Goal: Task Accomplishment & Management: Complete application form

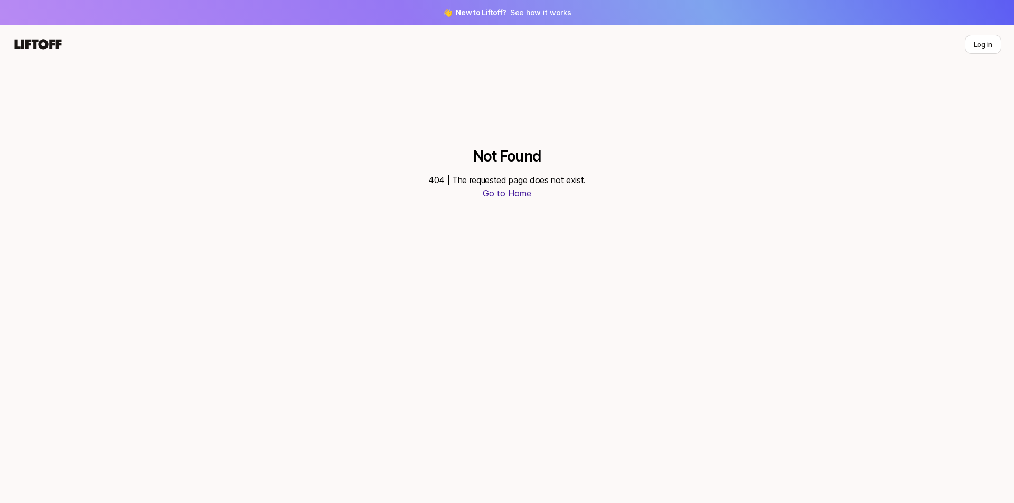
click at [31, 45] on icon at bounding box center [38, 44] width 51 height 15
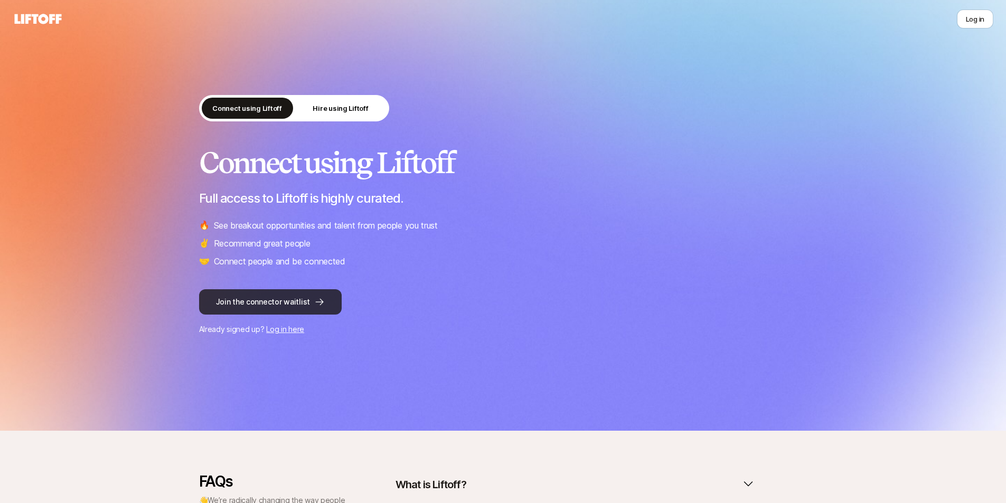
click at [273, 311] on button "Join the connector waitlist" at bounding box center [270, 301] width 143 height 25
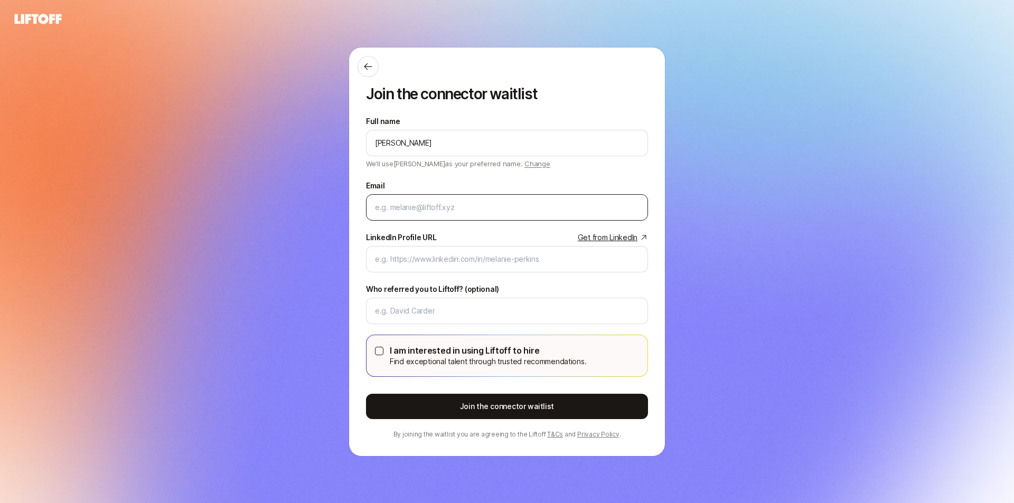
type input "[PERSON_NAME]"
click at [400, 209] on input "Email" at bounding box center [507, 207] width 264 height 13
type input "jcfarny@gmail.com"
click at [365, 221] on div "Join the connector waitlist Full name Jacob Farny We'll use Jacob as your prefe…" at bounding box center [507, 252] width 316 height 409
click at [595, 240] on link "Get from LinkedIn" at bounding box center [613, 237] width 70 height 13
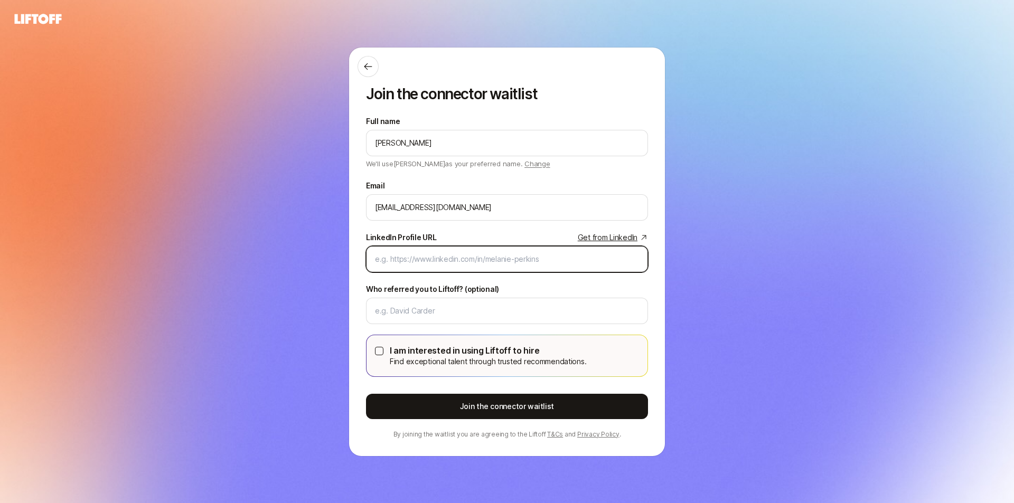
click at [457, 254] on input "LinkedIn Profile URL Get from LinkedIn" at bounding box center [507, 259] width 264 height 13
paste input "www.linkedin.com/in/jacob-farny-53144331"
type input "www.linkedin.com/in/jacob-farny-53144331"
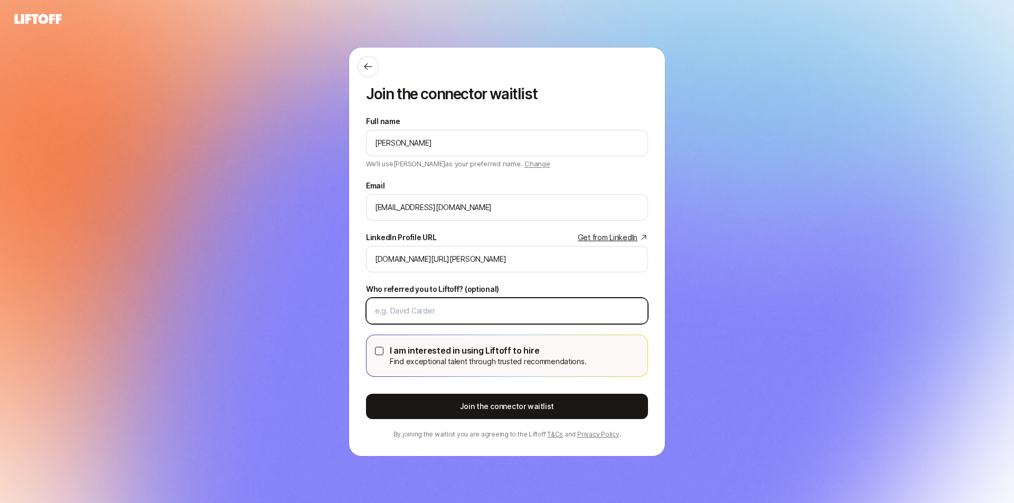
click at [480, 316] on input "Who referred you to Liftoff? (optional)" at bounding box center [507, 311] width 264 height 13
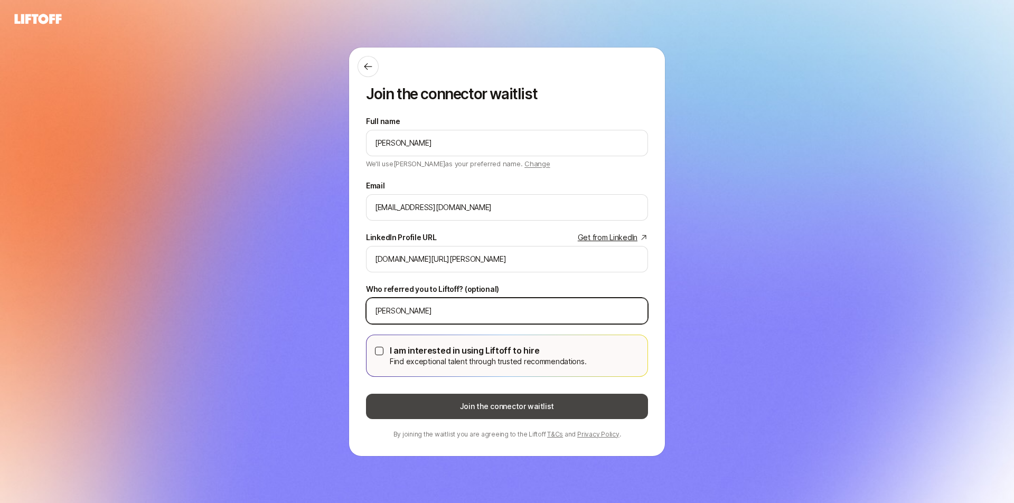
type input "Michael Leggett"
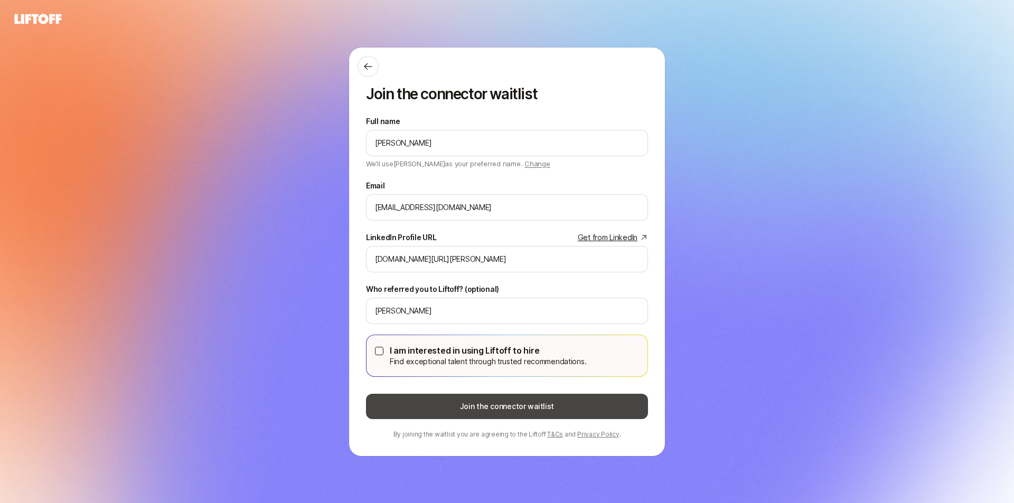
click at [583, 398] on button "Join the connector waitlist" at bounding box center [507, 406] width 282 height 25
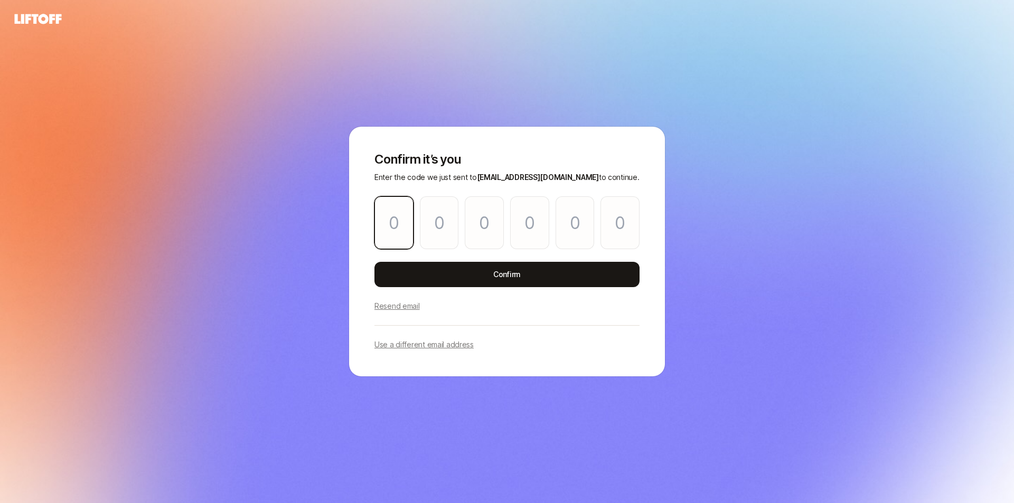
click at [394, 236] on input "Please enter OTP character 1" at bounding box center [394, 223] width 39 height 53
paste input "6"
type input "3"
type input "6"
type input "3"
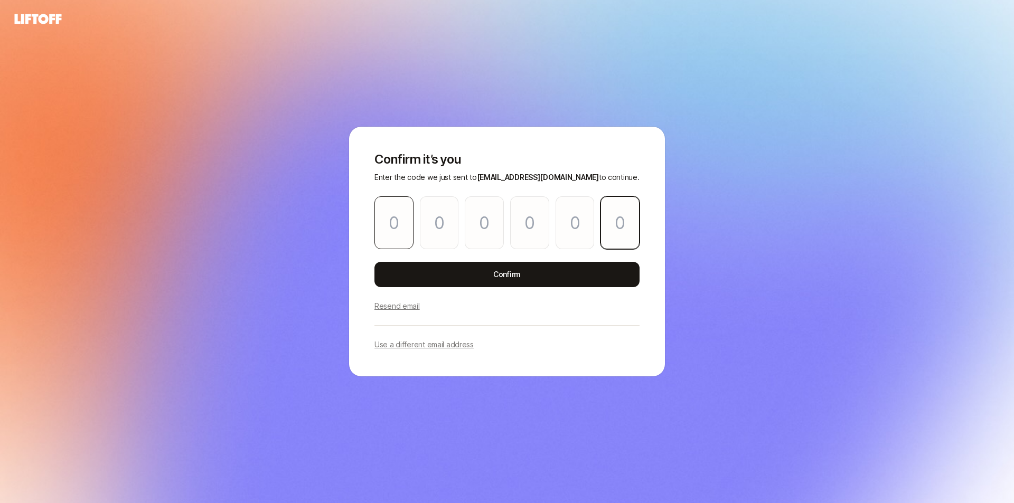
type input "7"
type input "9"
type input "6"
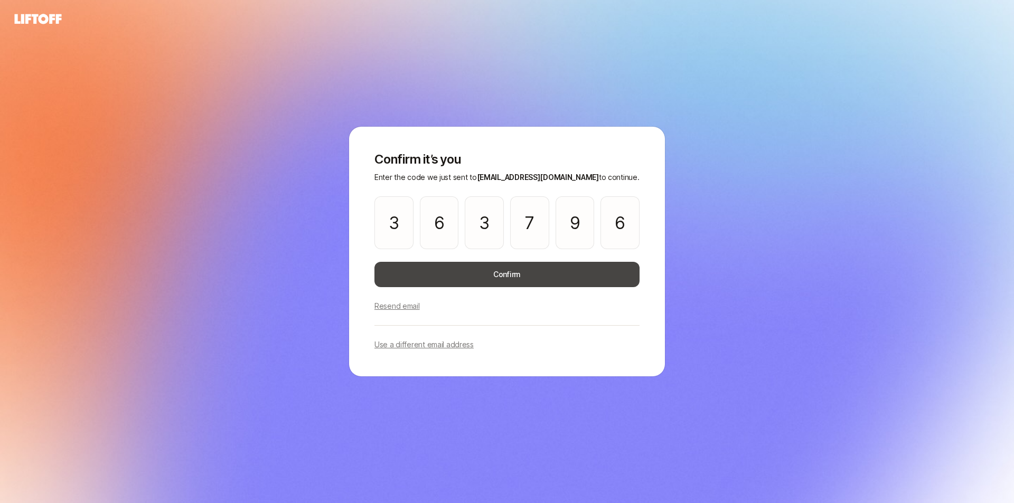
click at [515, 273] on button "Confirm" at bounding box center [507, 274] width 265 height 25
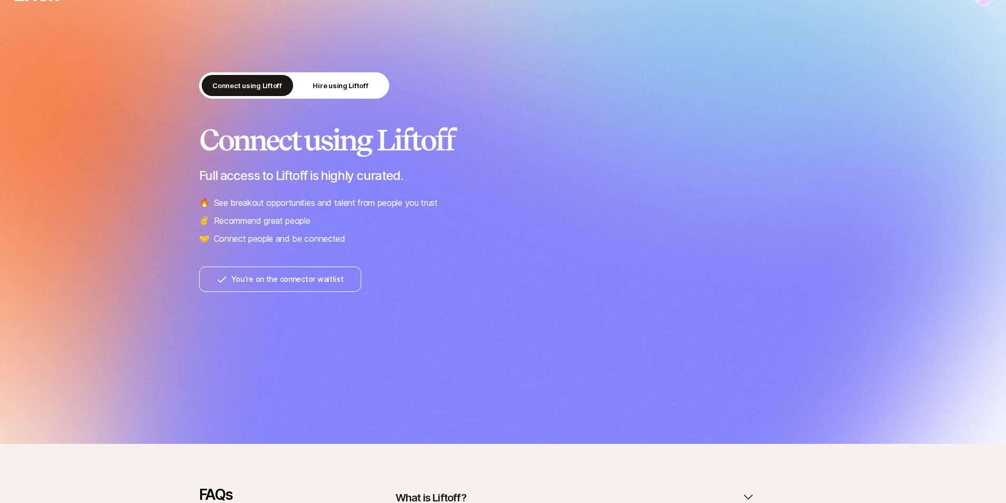
scroll to position [88, 0]
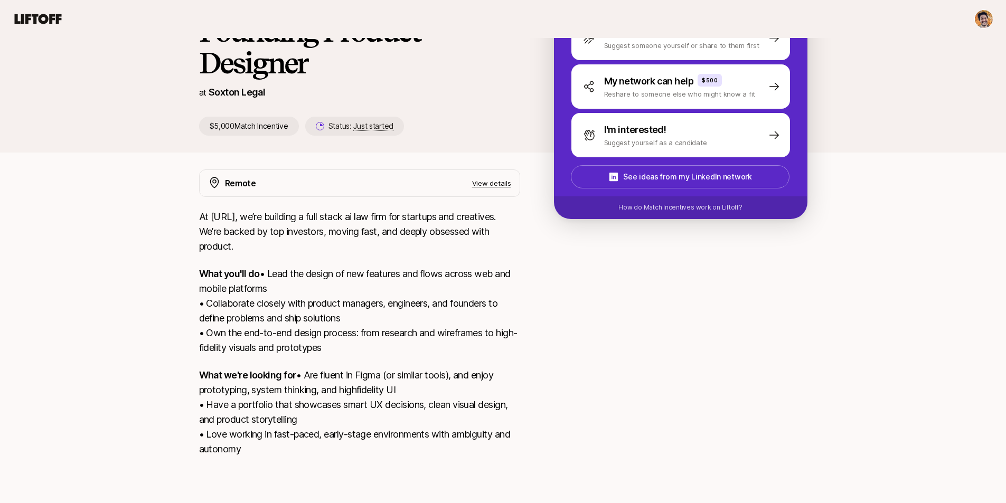
scroll to position [208, 0]
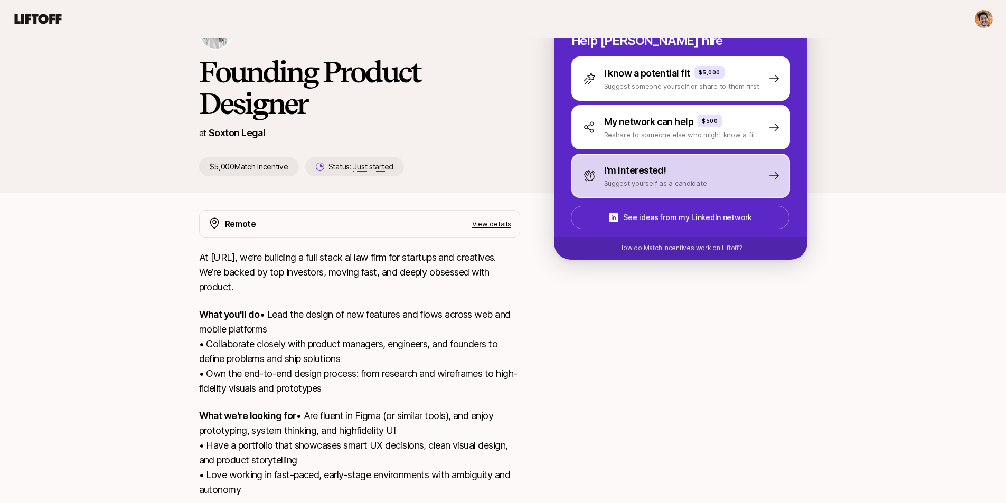
click at [730, 176] on div "I'm interested! Suggest yourself as a candidate" at bounding box center [681, 176] width 219 height 44
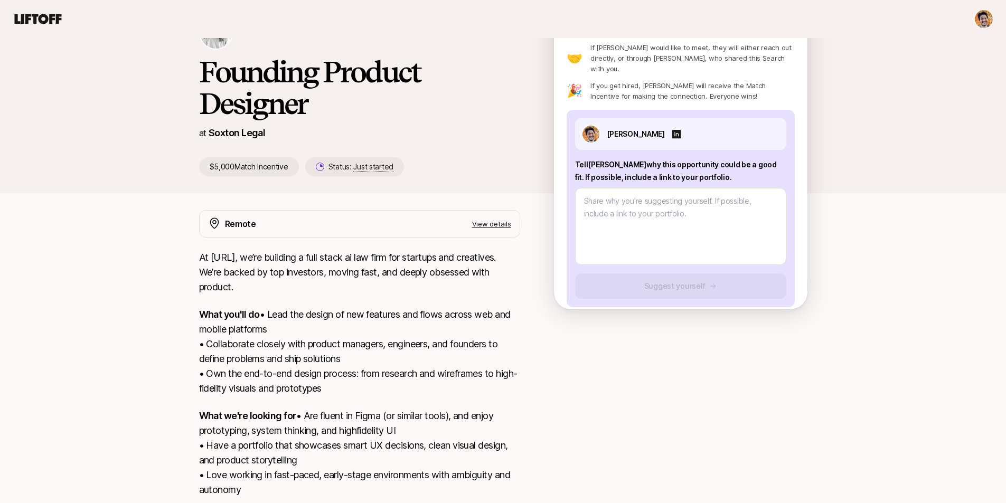
scroll to position [64, 0]
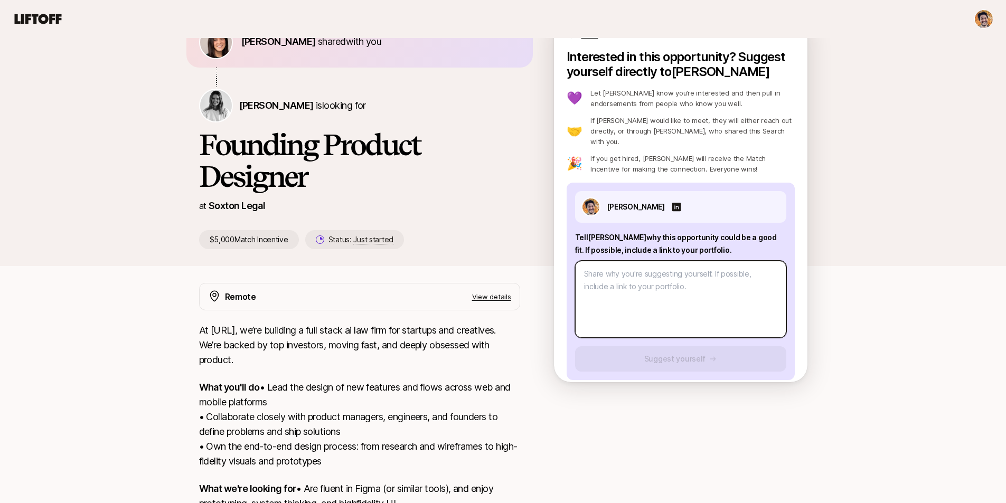
click at [669, 275] on textarea at bounding box center [680, 299] width 211 height 77
type textarea "x"
type textarea "w"
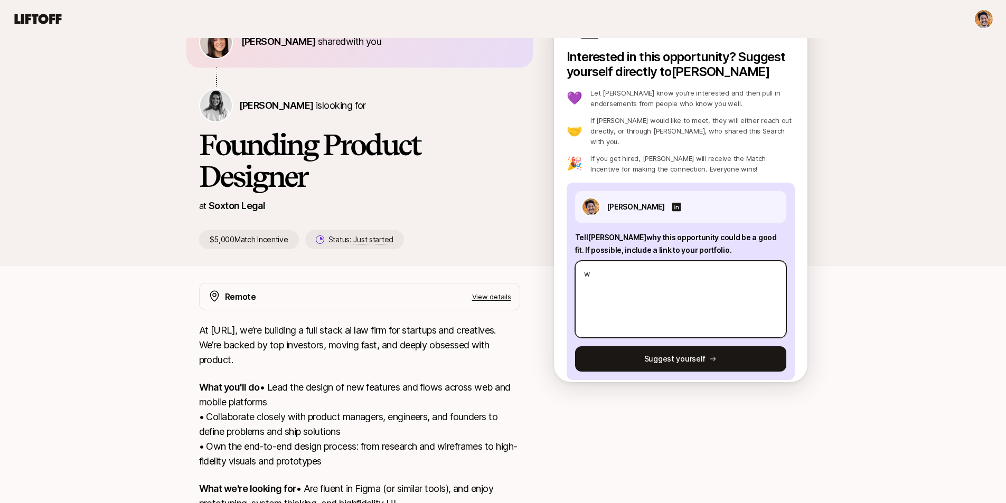
type textarea "x"
type textarea "ww"
type textarea "x"
type textarea "www"
type textarea "x"
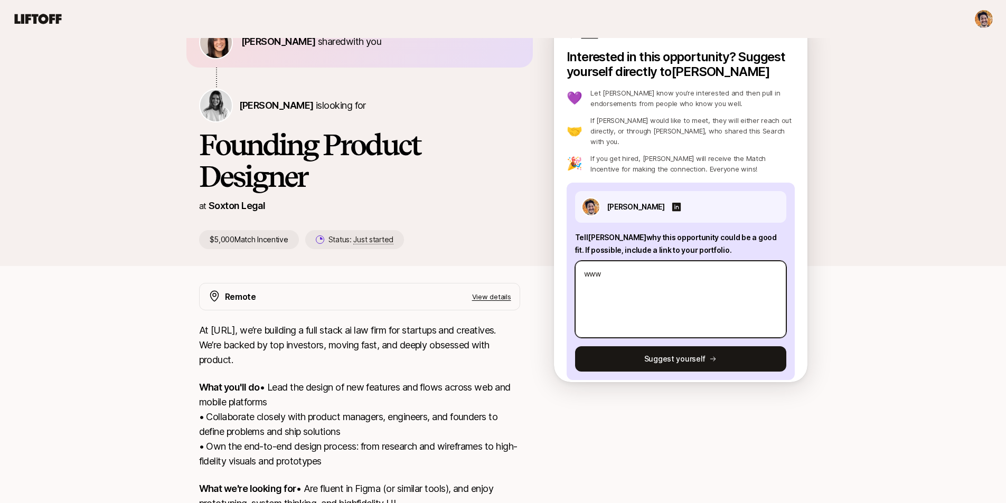
type textarea "www."
type textarea "x"
type textarea "www.j"
type textarea "x"
type textarea "www.ja"
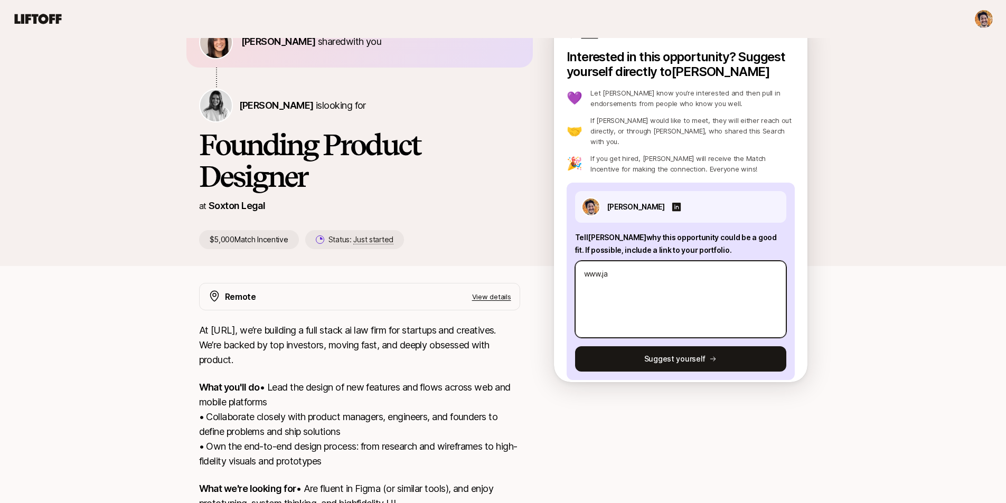
type textarea "x"
type textarea "www.jac"
type textarea "x"
type textarea "www.jaco"
type textarea "x"
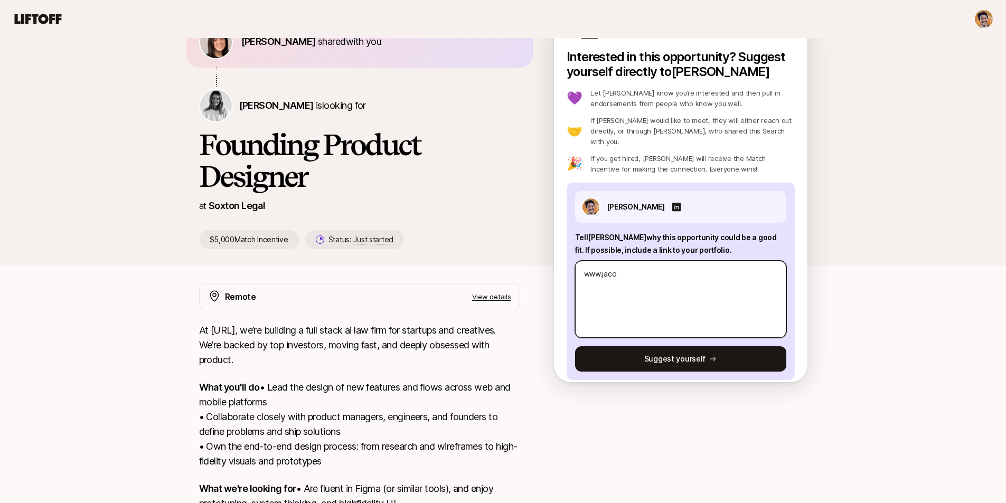
type textarea "www.[PERSON_NAME]"
type textarea "x"
type textarea "www.jacobf"
type textarea "x"
type textarea "www.jacobfa"
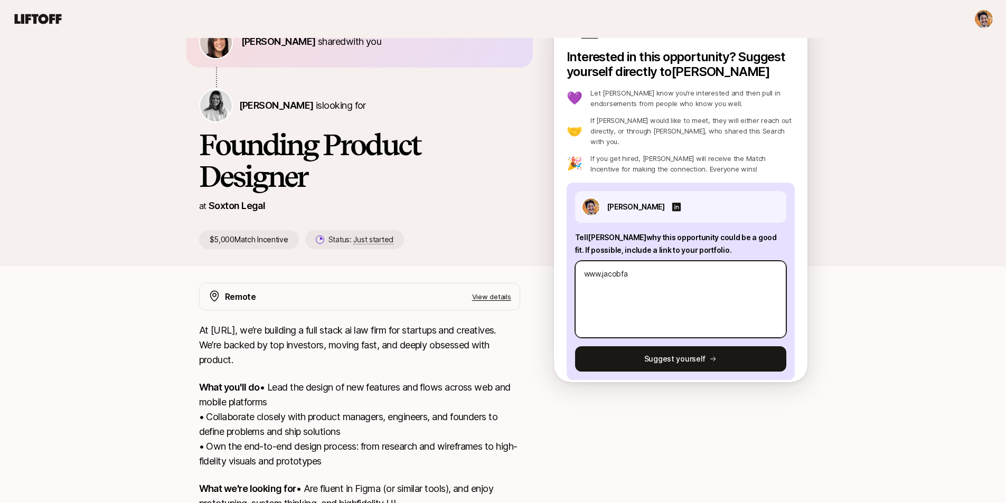
type textarea "x"
type textarea "www.jacobfar"
type textarea "x"
type textarea "www.jacobfarn"
type textarea "x"
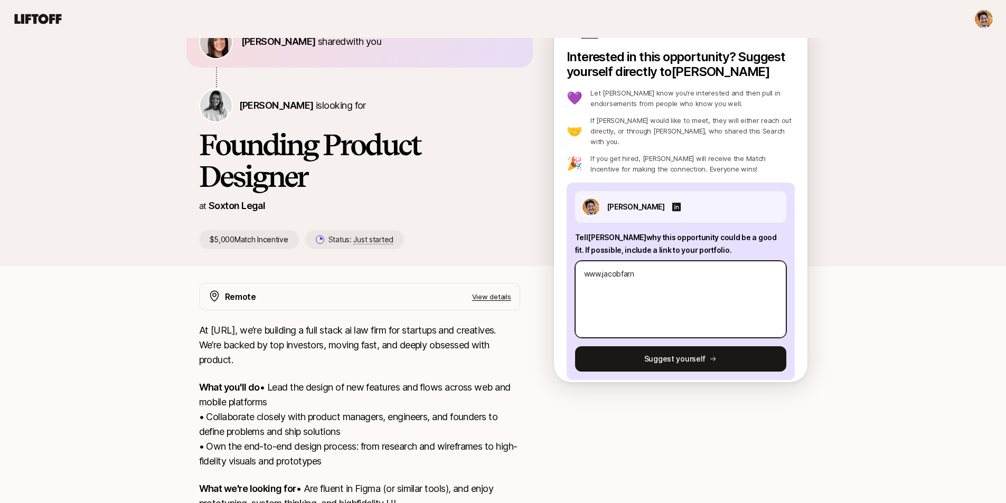
type textarea "www.jacobfarny"
type textarea "x"
type textarea "www.jacobfarny."
type textarea "x"
type textarea "www.jacobfarny.c"
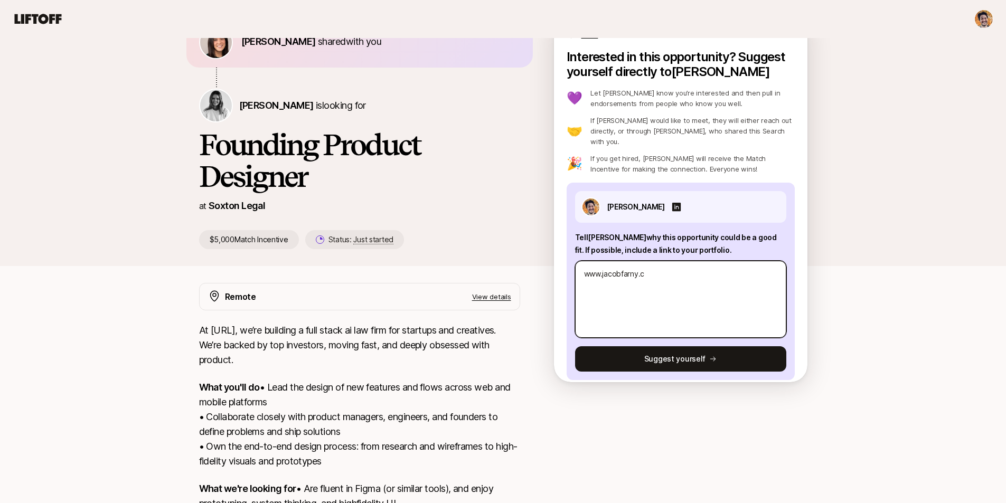
type textarea "x"
type textarea "www.jacobfarny.co"
type textarea "x"
type textarea "www.jacobfarny.com"
type textarea "x"
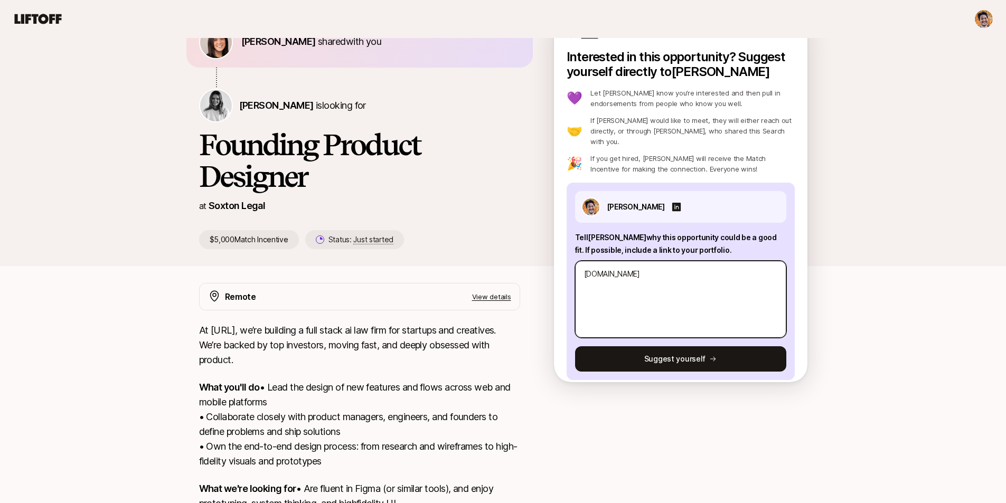
type textarea "www.jacobfarny.com"
type textarea "x"
type textarea "www.jacobfarny.com"
type textarea "x"
type textarea "I www.jacobfarny.com"
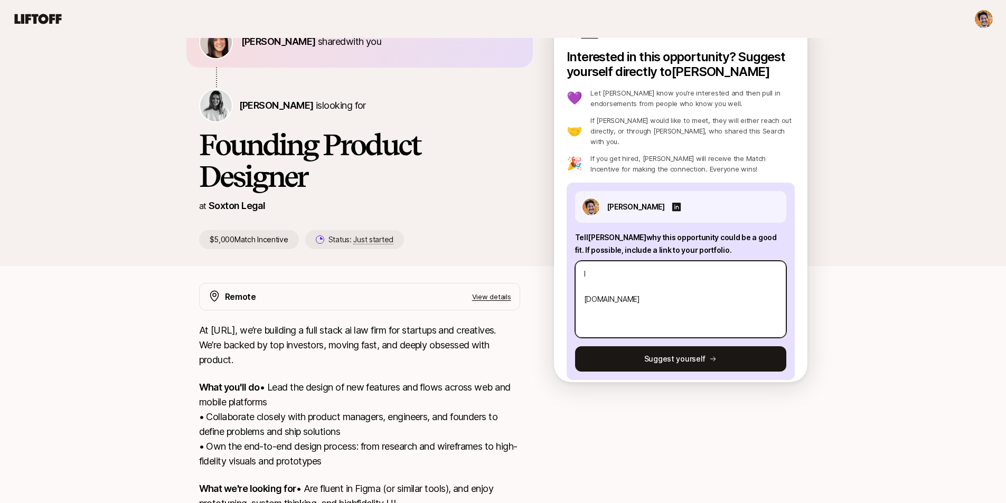
type textarea "x"
type textarea "I' www.jacobfarny.com"
type textarea "x"
type textarea "I'm www.jacobfarny.com"
type textarea "x"
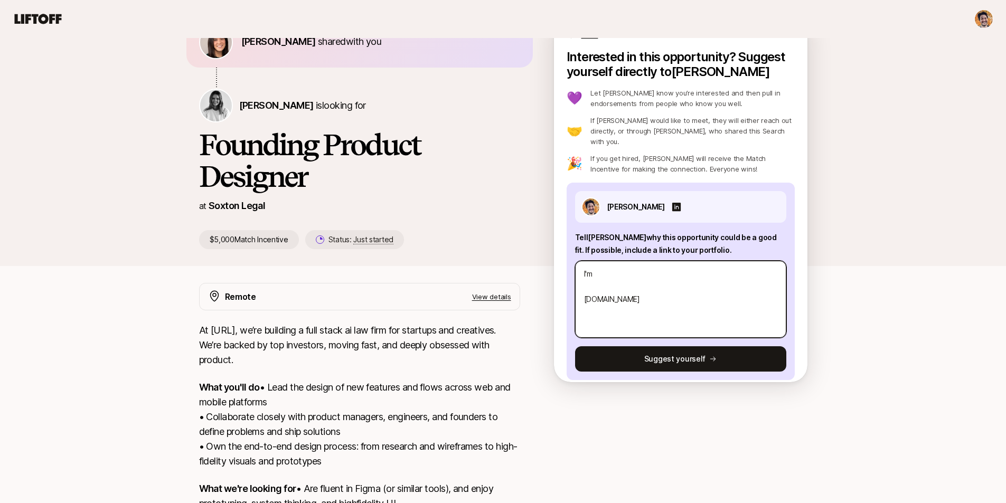
type textarea "I'm www.jacobfarny.com"
type textarea "x"
type textarea "I'm a www.jacobfarny.com"
type textarea "x"
type textarea "I'm a www.jacobfarny.com"
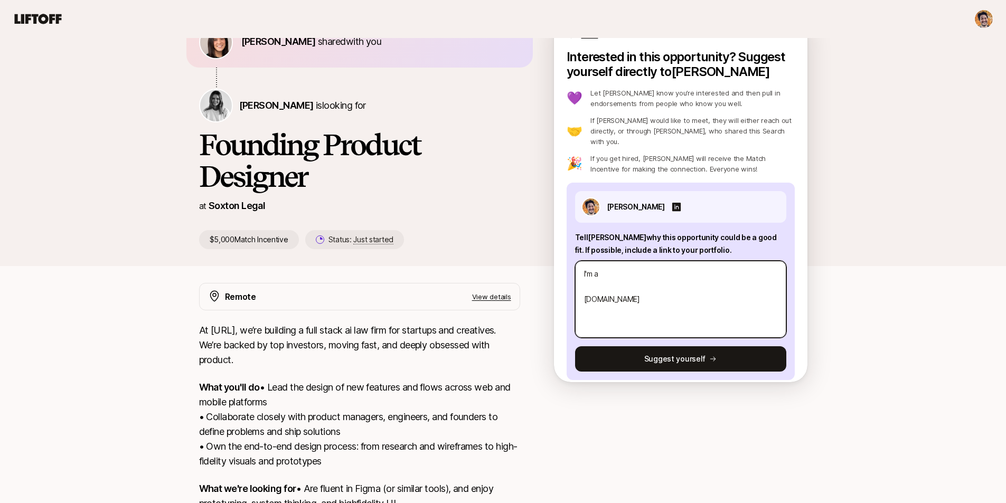
type textarea "x"
type textarea "I'm a b www.jacobfarny.com"
type textarea "x"
type textarea "I'm a bu www.jacobfarny.com"
type textarea "x"
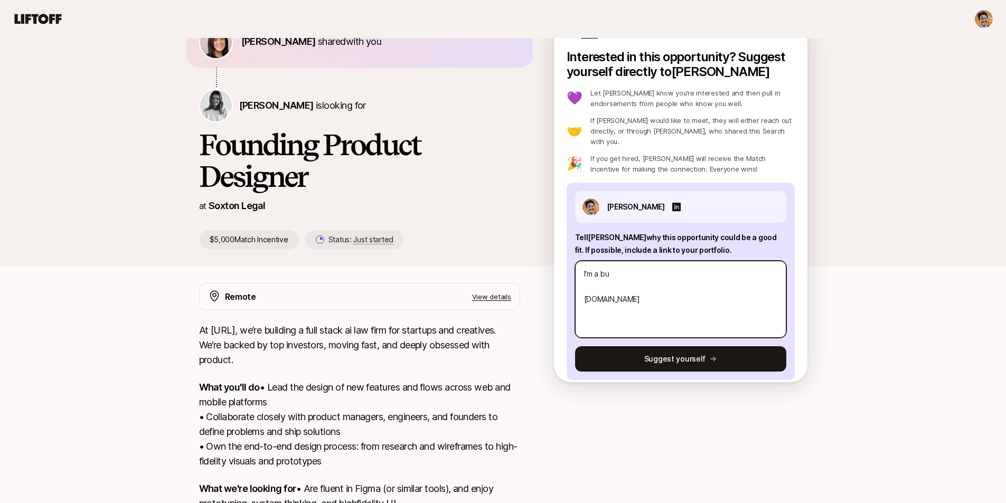
type textarea "I'm a bui www.jacobfarny.com"
type textarea "x"
type textarea "I'm a buil www.jacobfarny.com"
type textarea "x"
type textarea "I'm a build www.jacobfarny.com"
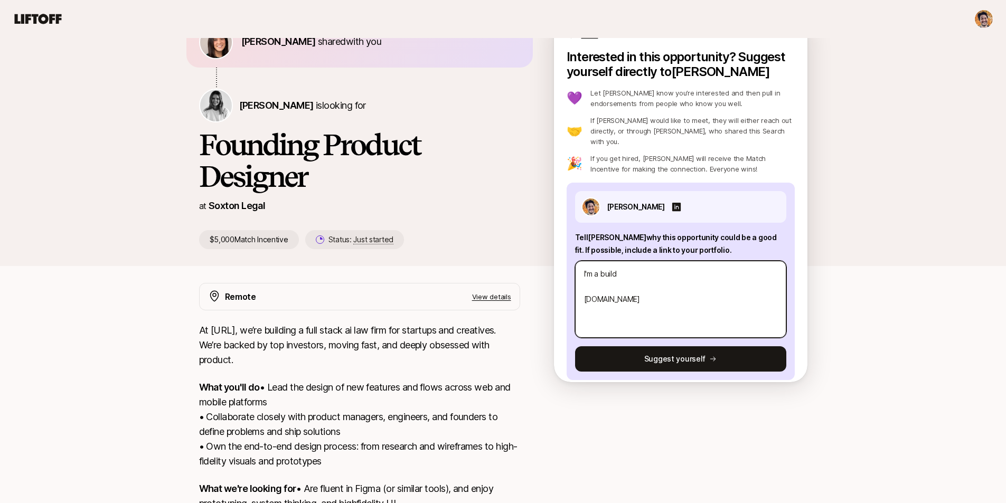
type textarea "x"
type textarea "I'm a builde www.jacobfarny.com"
type textarea "x"
type textarea "I'm a builder www.jacobfarny.com"
type textarea "x"
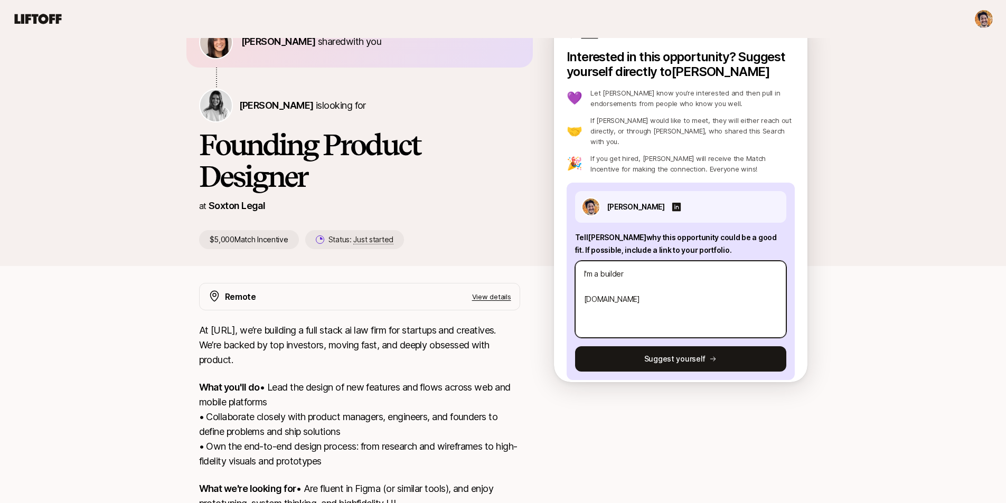
type textarea "I'm a builder www.jacobfarny.com"
type textarea "x"
type textarea "I'm a builder / www.jacobfarny.com"
type textarea "x"
type textarea "I'm a builder / www.jacobfarny.com"
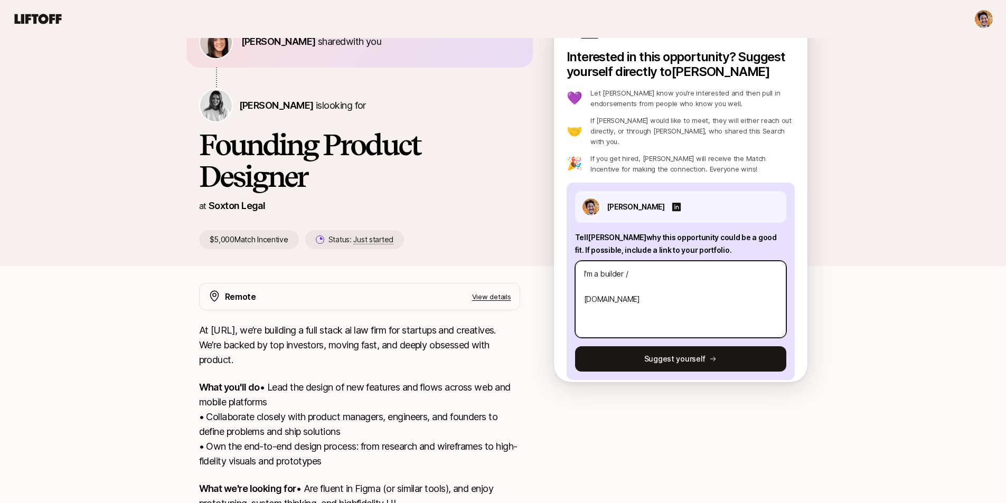
type textarea "x"
type textarea "I'm a builder / ma www.jacobfarny.com"
type textarea "x"
type textarea "I'm a builder / make www.jacobfarny.com"
type textarea "x"
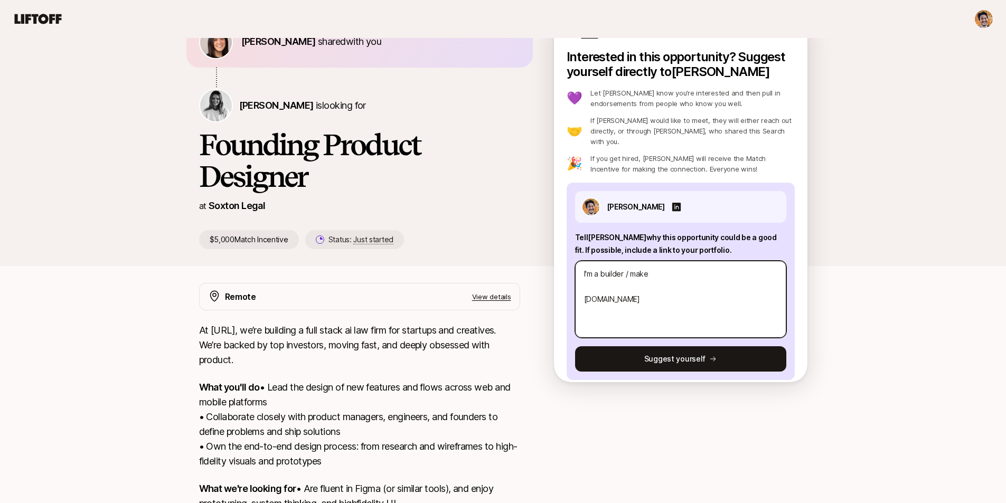
type textarea "I'm a builder / maker www.jacobfarny.com"
type textarea "x"
type textarea "I'm a builder / maker www.jacobfarny.com"
type textarea "x"
type textarea "I'm a builder / maker a www.jacobfarny.com"
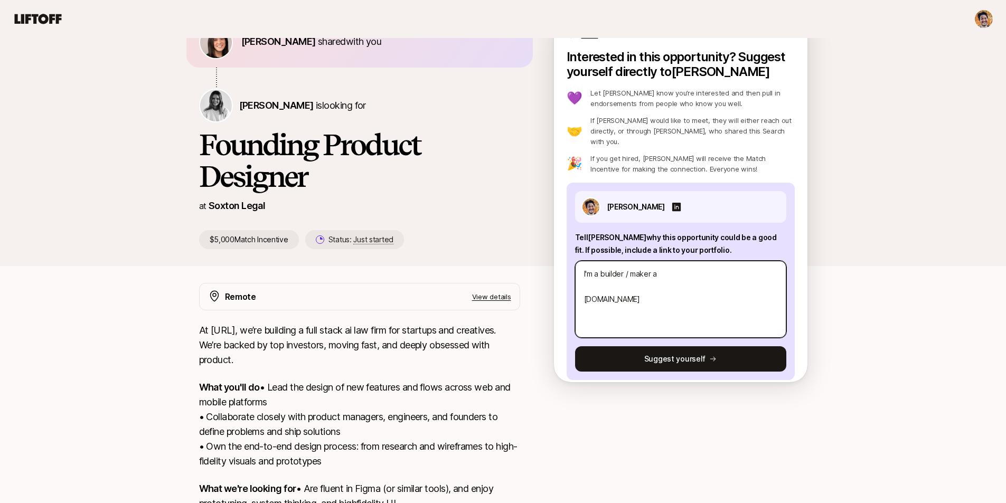
type textarea "x"
type textarea "I'm a builder / maker at www.jacobfarny.com"
type textarea "x"
type textarea "I'm a builder / maker at www.jacobfarny.com"
type textarea "x"
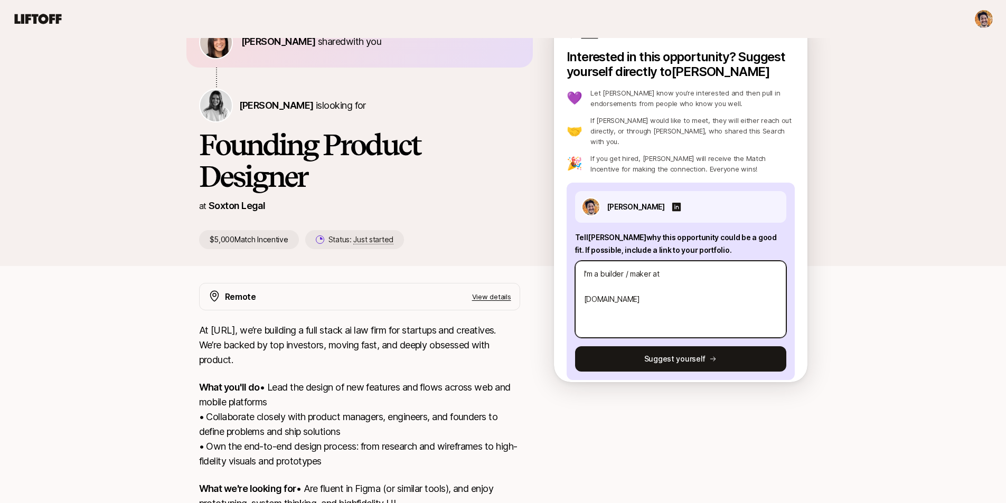
type textarea "I'm a builder / maker at h www.jacobfarny.com"
type textarea "x"
type textarea "I'm a builder / maker at he www.jacobfarny.com"
type textarea "x"
type textarea "I'm a builder / maker at hea www.jacobfarny.com"
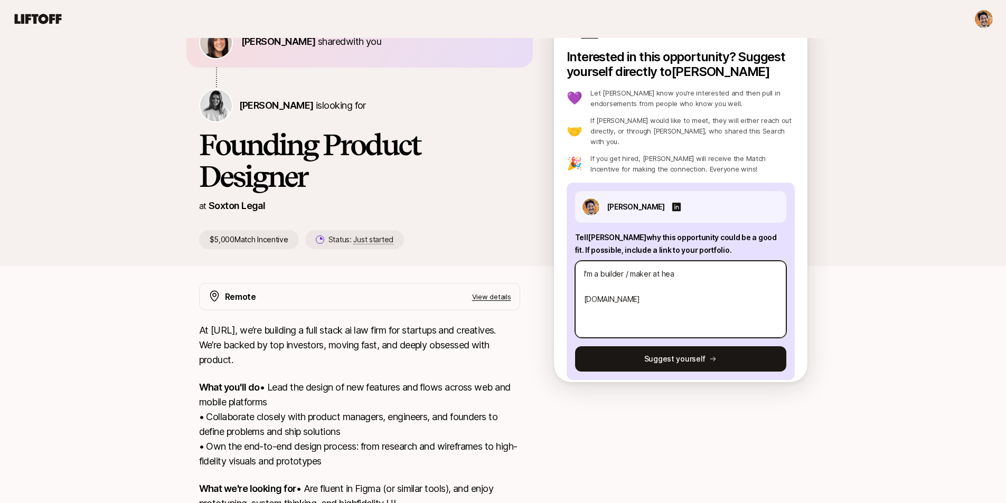
type textarea "x"
type textarea "I'm a builder / maker at hear www.jacobfarny.com"
type textarea "x"
type textarea "I'm a builder / maker at heart www.jacobfarny.com"
type textarea "x"
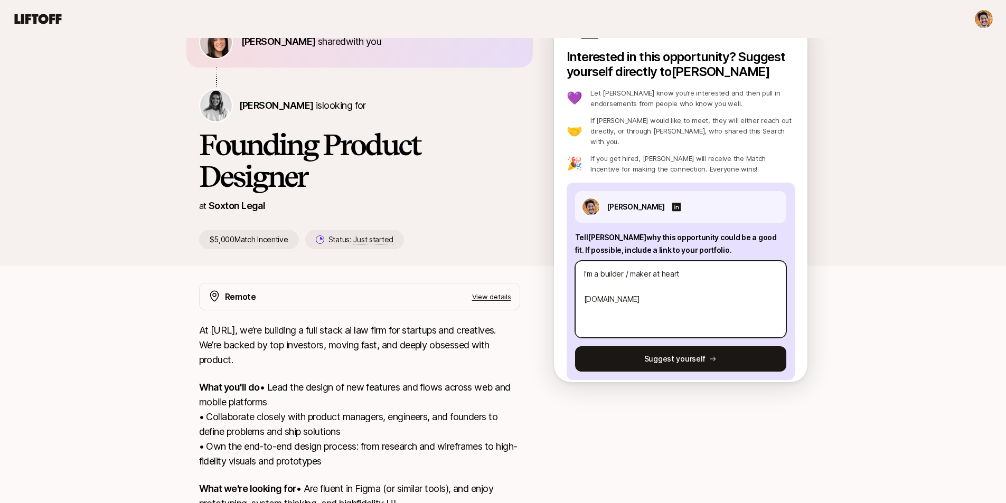
type textarea "I'm a builder / maker at heart www.jacobfarny.com"
type textarea "x"
type textarea "I'm a builder / maker at heart a www.jacobfarny.com"
type textarea "x"
type textarea "I'm a builder / maker at heart an www.jacobfarny.com"
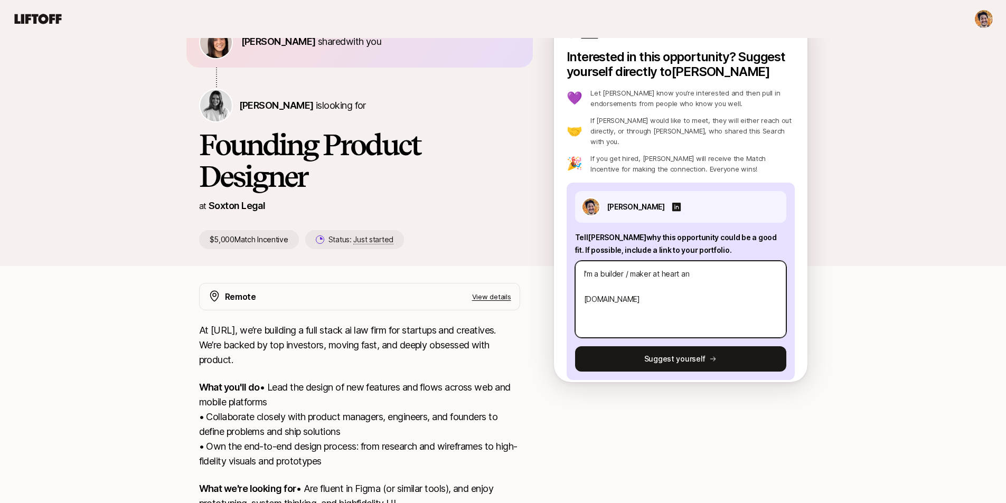
type textarea "x"
type textarea "I'm a builder / maker at heart and www.jacobfarny.com"
type textarea "x"
type textarea "I'm a builder / maker at heart and www.jacobfarny.com"
type textarea "x"
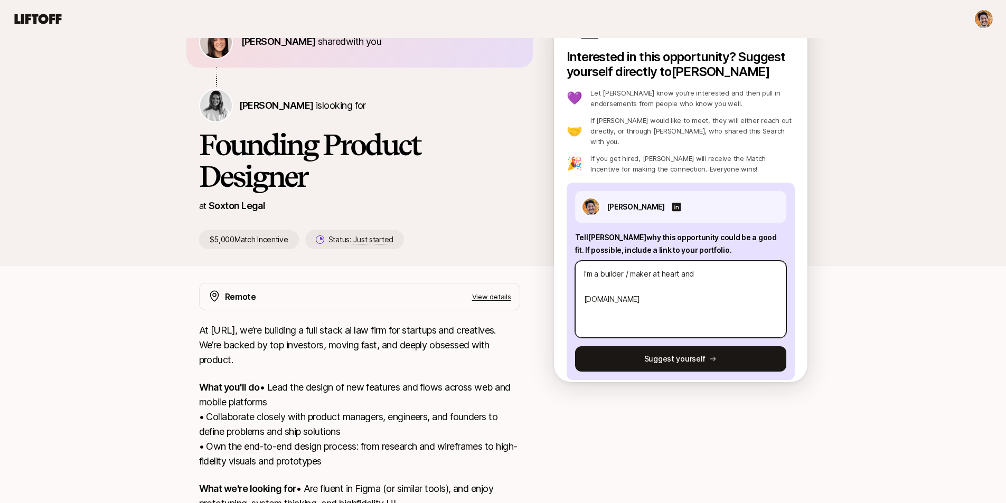
type textarea "I'm a builder / maker at heart and t www.jacobfarny.com"
type textarea "x"
type textarea "I'm a builder / maker at heart and th www.jacobfarny.com"
type textarea "x"
type textarea "I'm a builder / maker at heart and thr www.jacobfarny.com"
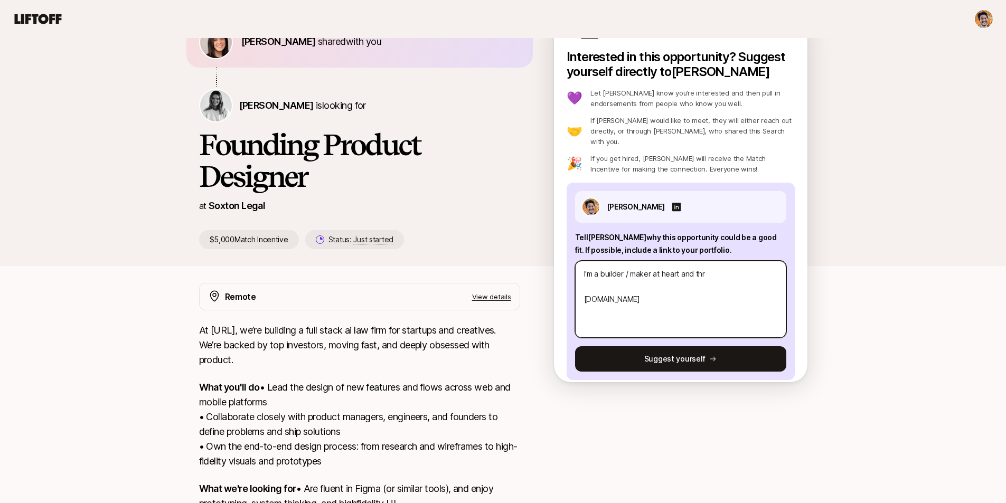
type textarea "x"
type textarea "I'm a builder / maker at heart and thri www.jacobfarny.com"
type textarea "x"
type textarea "I'm a builder / maker at heart and thriv www.jacobfarny.com"
type textarea "x"
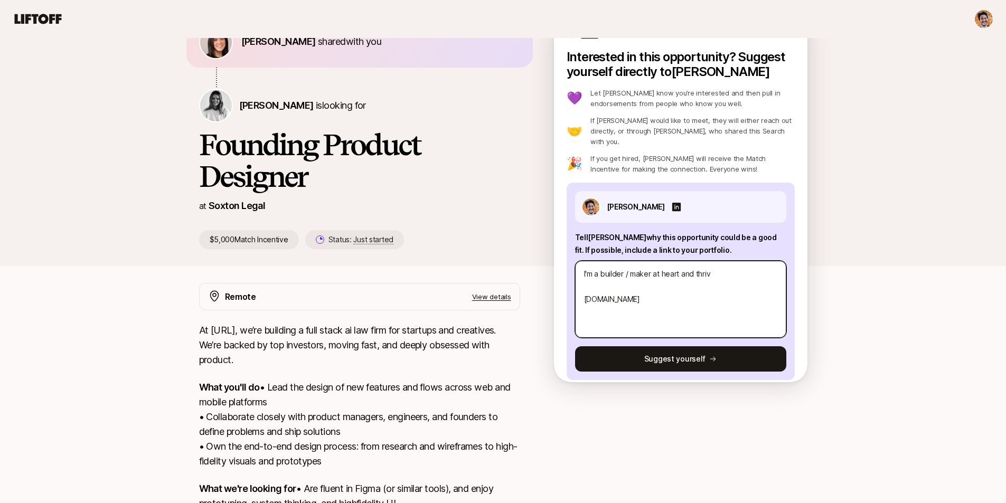
type textarea "I'm a builder / maker at heart and thrive www.jacobfarny.com"
type textarea "x"
type textarea "I'm a builder / maker at heart and thrive www.jacobfarny.com"
type textarea "x"
type textarea "I'm a builder / maker at heart and thrive i www.jacobfarny.com"
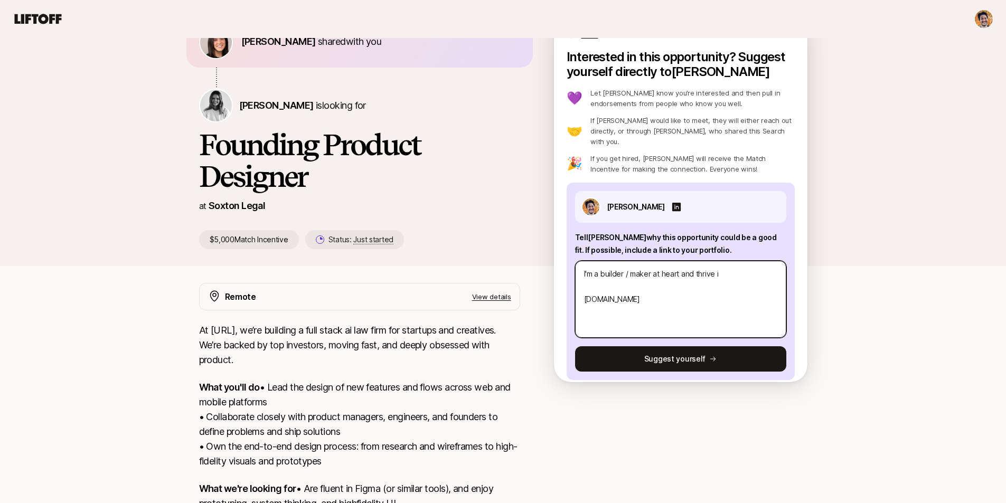
type textarea "x"
type textarea "I'm a builder / maker at heart and thrive in www.jacobfarny.com"
type textarea "x"
type textarea "I'm a builder / maker at heart and thrive in www.jacobfarny.com"
type textarea "x"
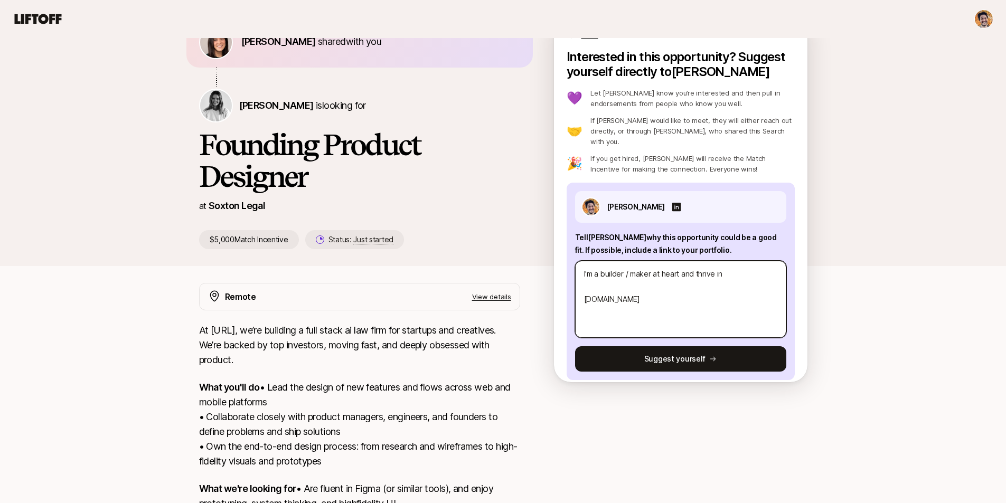
type textarea "I'm a builder / maker at heart and thrive in s www.jacobfarny.com"
type textarea "x"
type textarea "I'm a builder / maker at heart and thrive in st www.jacobfarny.com"
type textarea "x"
type textarea "I'm a builder / maker at heart and thrive in sta www.jacobfarny.com"
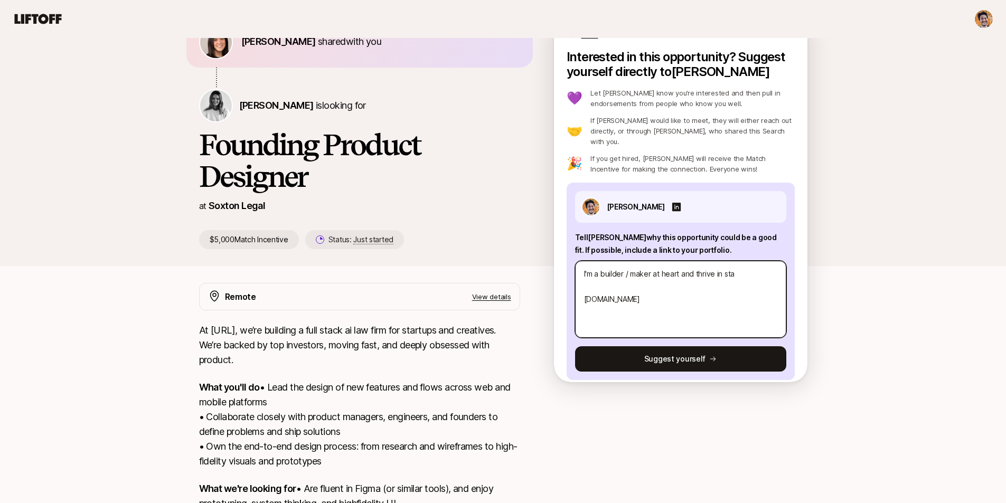
type textarea "x"
type textarea "I'm a builder / maker at heart and thrive in star www.jacobfarny.com"
type textarea "x"
type textarea "I'm a builder / maker at heart and thrive in start www.jacobfarny.com"
type textarea "x"
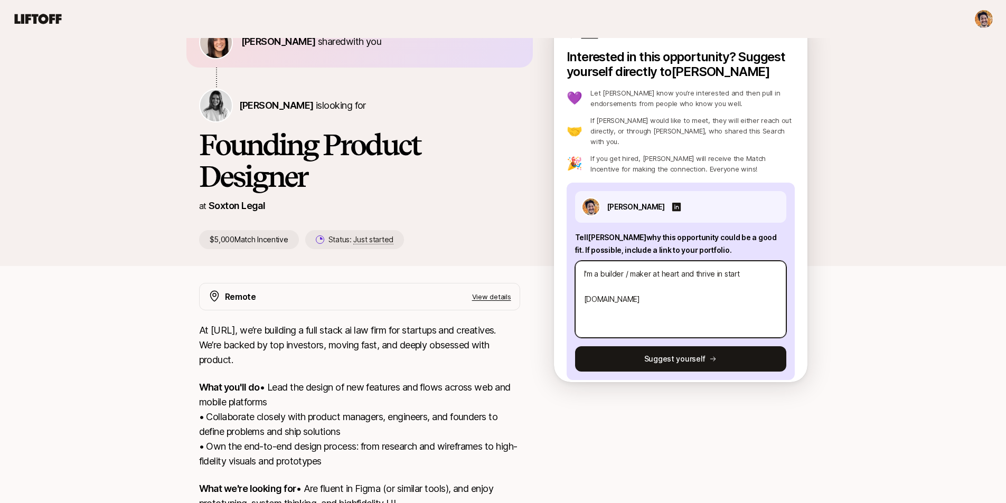
type textarea "I'm a builder / maker at heart and thrive in startu www.jacobfarny.com"
type textarea "x"
type textarea "I'm a builder / maker at heart and thrive in startup www.jacobfarny.com"
type textarea "x"
type textarea "I'm a builder / maker at heart and thrive in startup www.jacobfarny.com"
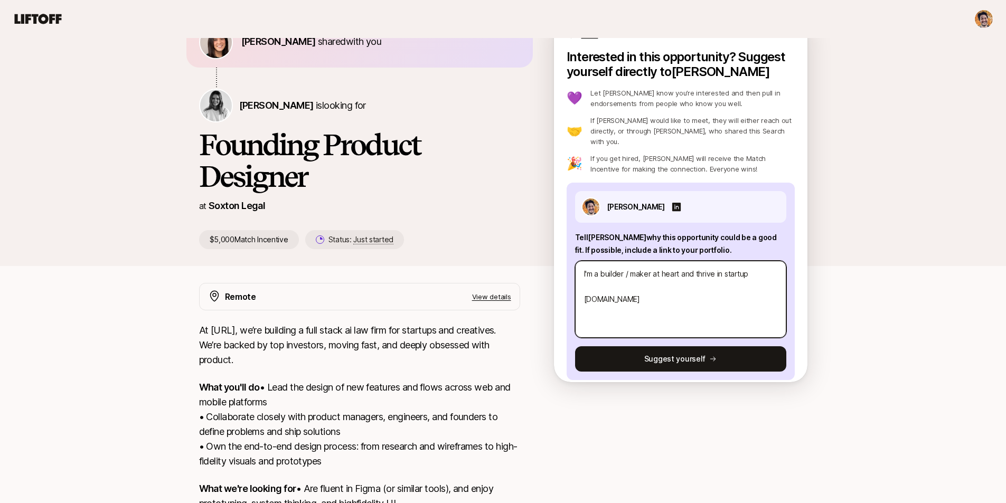
type textarea "x"
type textarea "I'm a builder / maker at heart and thrive in startup e www.jacobfarny.com"
type textarea "x"
type textarea "I'm a builder / maker at heart and thrive in startup en www.jacobfarny.com"
type textarea "x"
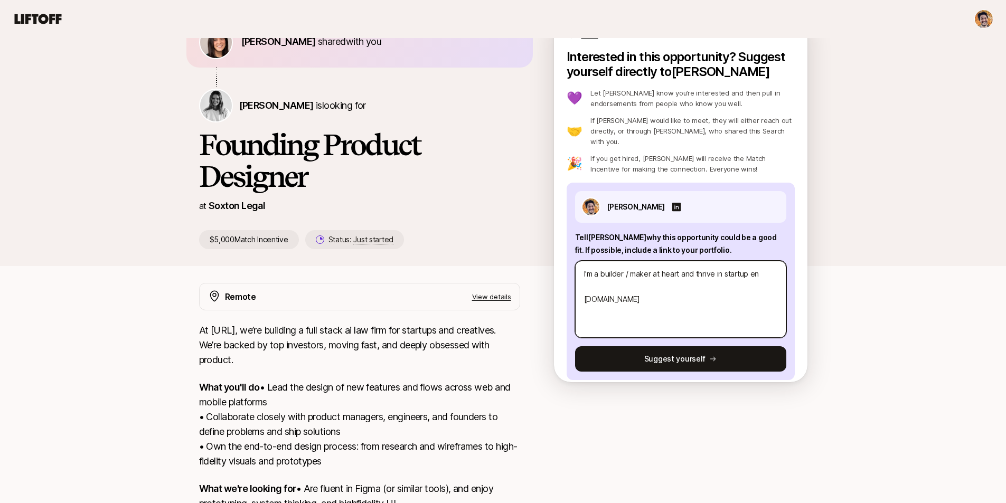
type textarea "I'm a builder / maker at heart and thrive in startup env www.jacobfarny.com"
type textarea "x"
type textarea "I'm a builder / maker at heart and thrive in startup envi www.jacobfarny.com"
type textarea "x"
type textarea "I'm a builder / maker at heart and thrive in startup enviro www.jacobfarny.com"
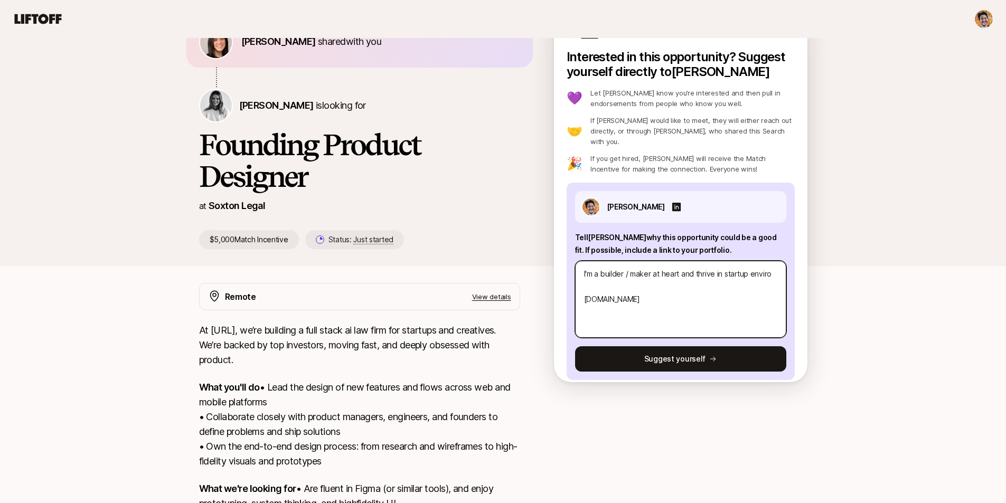
type textarea "x"
type textarea "I'm a builder / maker at heart and thrive in startup environ www.jacobfarny.com"
type textarea "x"
type textarea "I'm a builder / maker at heart and thrive in startup environm www.jacobfarny.com"
type textarea "x"
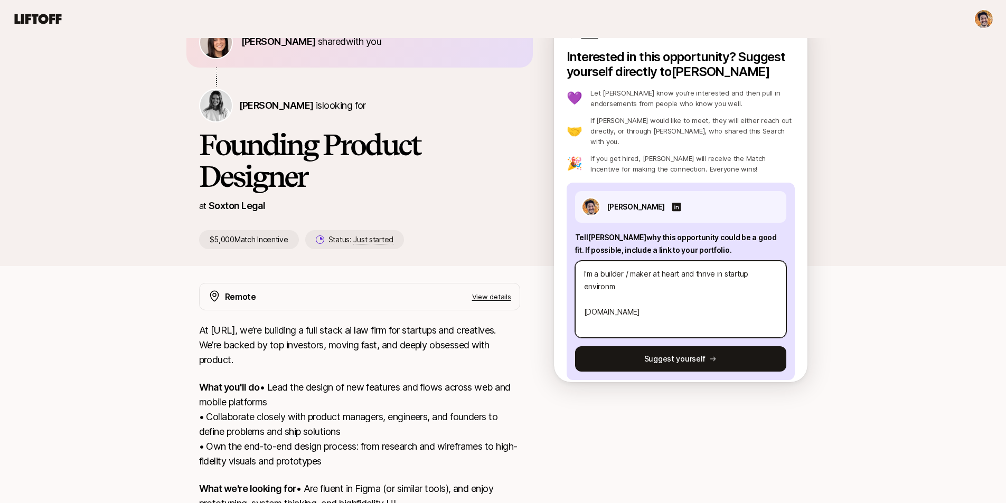
type textarea "I'm a builder / maker at heart and thrive in startup environme www.jacobfarny.c…"
type textarea "x"
type textarea "I'm a builder / maker at heart and thrive in startup environmen www.jacobfarny.…"
type textarea "x"
type textarea "I'm a builder / maker at heart and thrive in startup environment www.jacobfarny…"
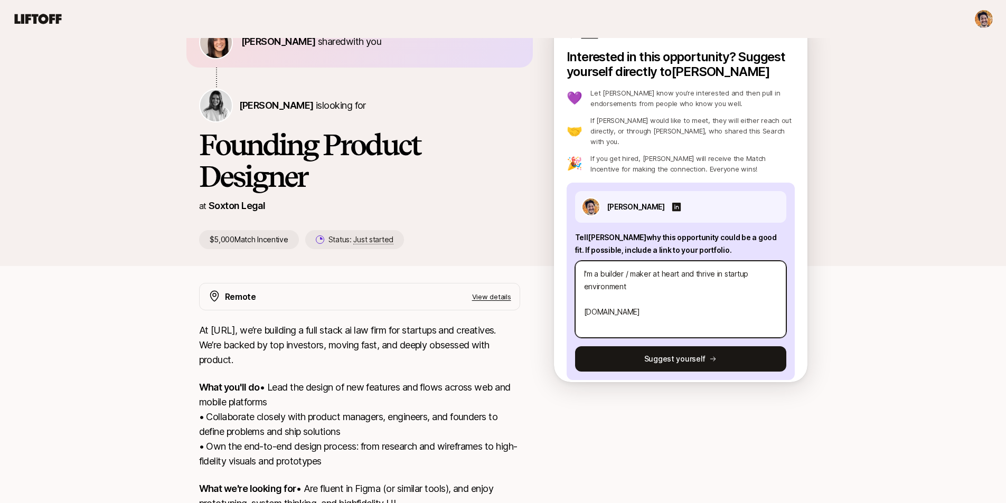
type textarea "x"
type textarea "I'm a builder / maker at heart and thrive in startup environments www.jacobfarn…"
type textarea "x"
type textarea "I'm a builder / maker at heart and thrive in startup environments. www.jacobfar…"
type textarea "x"
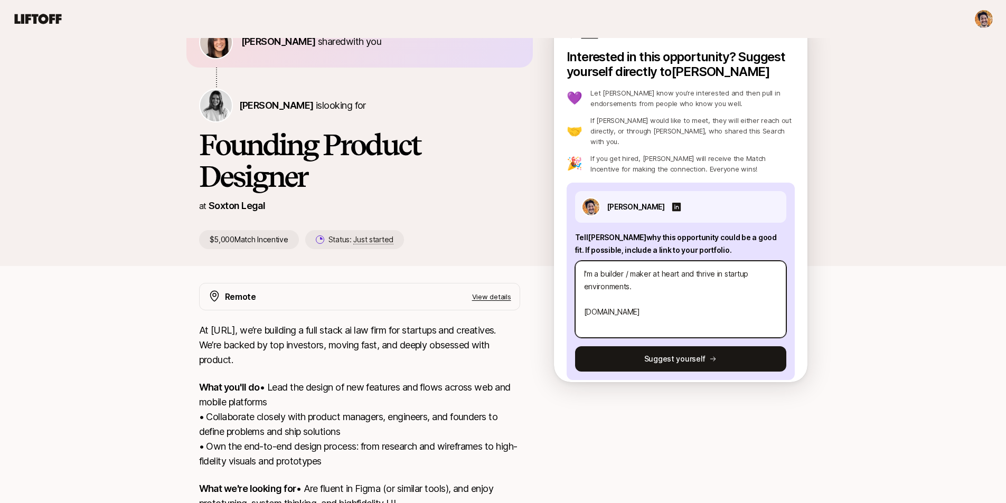
type textarea "I'm a builder / maker at heart and thrive in startup environments. www.jacobfar…"
type textarea "x"
type textarea "I'm a builder / maker at heart and thrive in startup environments. I www.jacobf…"
type textarea "x"
type textarea "I'm a builder / maker at heart and thrive in startup environments. I www.jacobf…"
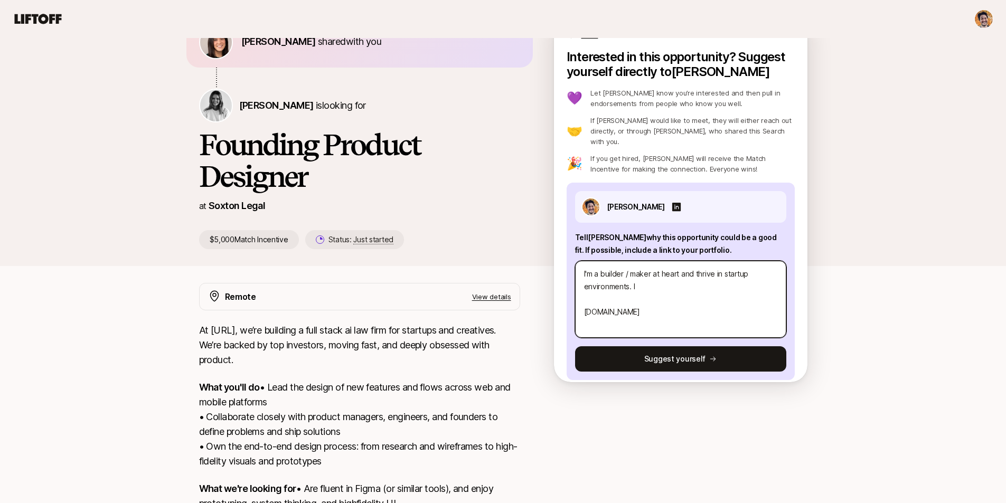
type textarea "x"
type textarea "I'm a builder / maker at heart and thrive in startup environments. I h www.jaco…"
type textarea "x"
type textarea "I'm a builder / maker at heart and thrive in startup environments. I ha www.jac…"
type textarea "x"
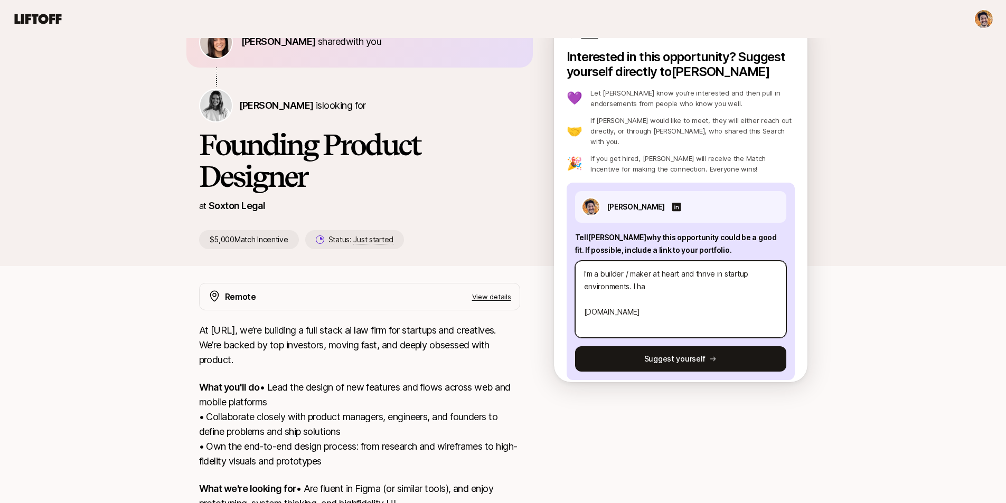
type textarea "I'm a builder / maker at heart and thrive in startup environments. I hav www.ja…"
type textarea "x"
type textarea "I'm a builder / maker at heart and thrive in startup environments. I have www.j…"
type textarea "x"
type textarea "I'm a builder / maker at heart and thrive in startup environments. I have www.j…"
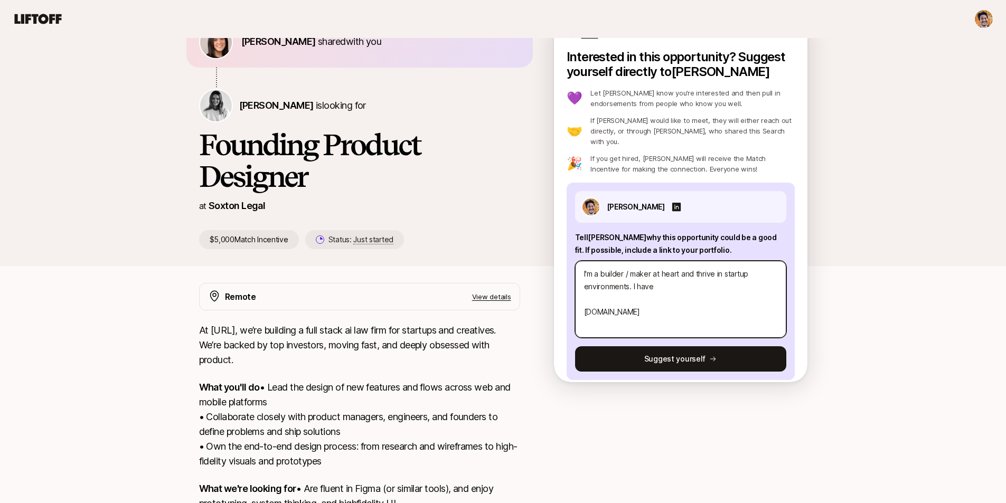
type textarea "x"
type textarea "I'm a builder / maker at heart and thrive in startup environments. I have e www…"
type textarea "x"
type textarea "I'm a builder / maker at heart and thrive in startup environments. I have ex ww…"
type textarea "x"
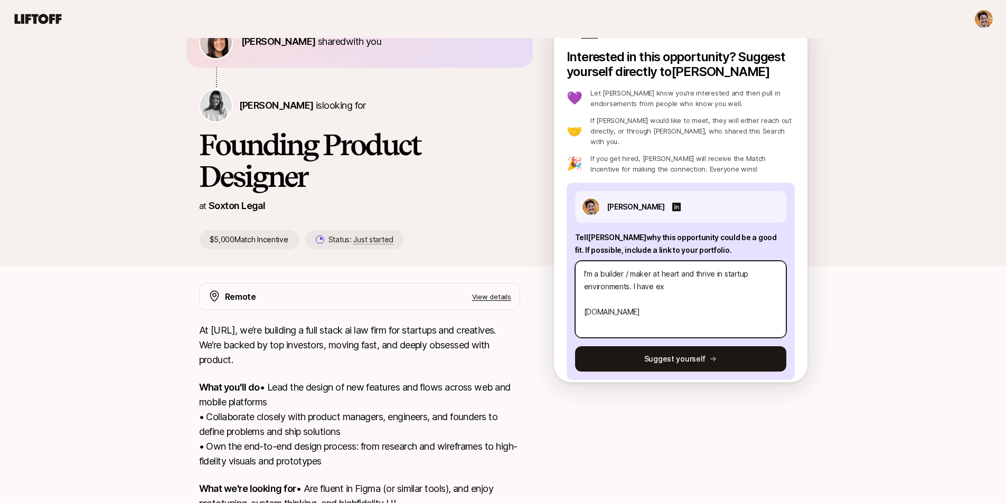
type textarea "I'm a builder / maker at heart and thrive in startup environments. I have exp w…"
type textarea "x"
type textarea "I'm a builder / maker at heart and thrive in startup environments. I have expe …"
type textarea "x"
type textarea "I'm a builder / maker at heart and thrive in startup environments. I have exper…"
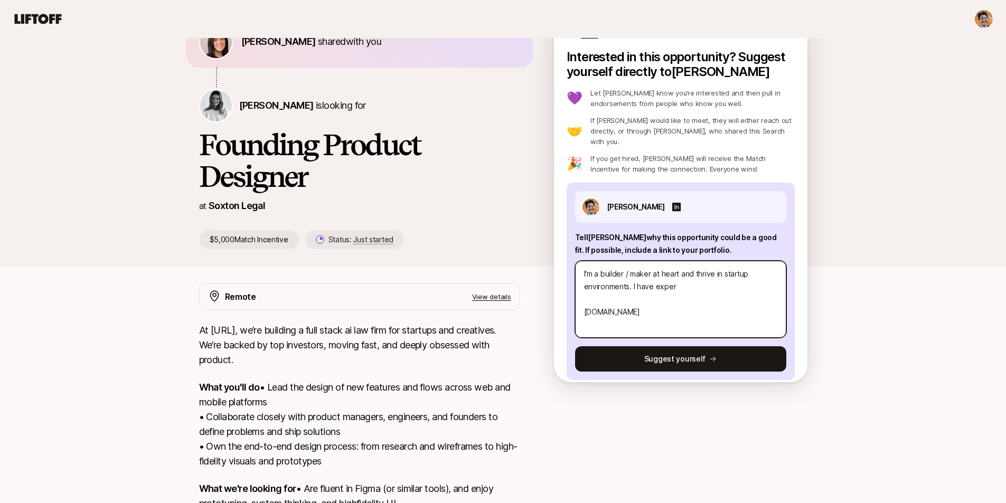
type textarea "x"
type textarea "I'm a builder / maker at heart and thrive in startup environments. I have exper…"
type textarea "x"
type textarea "I'm a builder / maker at heart and thrive in startup environments. I have exper…"
type textarea "x"
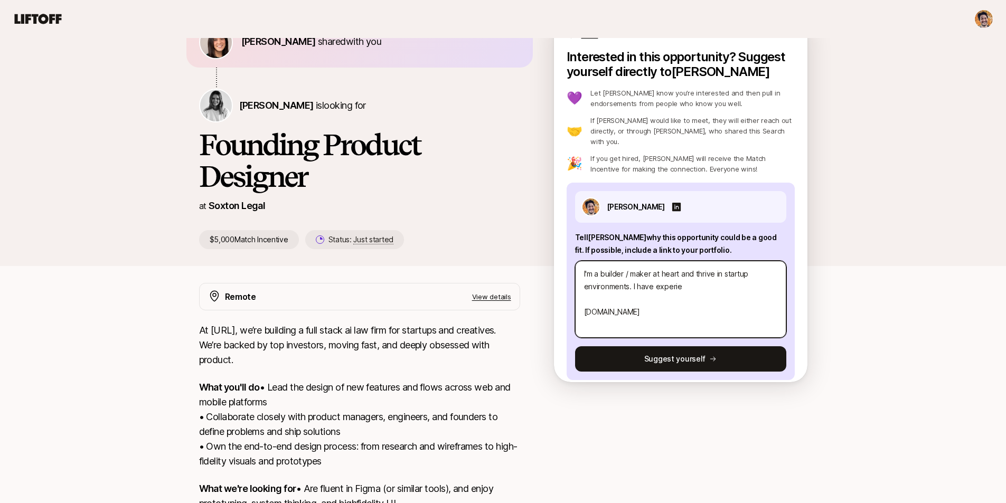
type textarea "I'm a builder / maker at heart and thrive in startup environments. I have exper…"
type textarea "x"
type textarea "I'm a builder / maker at heart and thrive in startup environments. I have exper…"
drag, startPoint x: 654, startPoint y: 276, endPoint x: 676, endPoint y: 276, distance: 21.7
click at [654, 276] on textarea "I'm a builder / maker at heart and thrive in startup environments. I have exper…" at bounding box center [680, 299] width 211 height 77
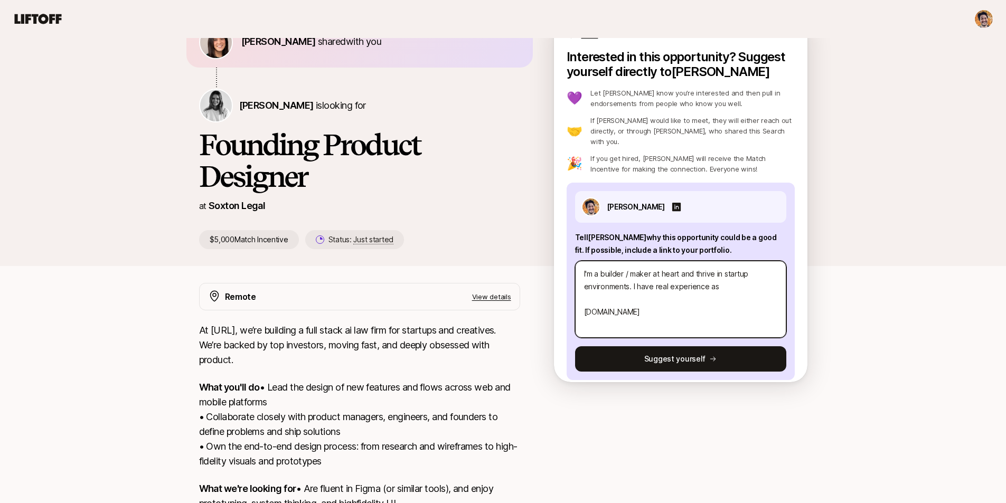
click at [725, 275] on textarea "I'm a builder / maker at heart and thrive in startup environments. I have real …" at bounding box center [680, 299] width 211 height 77
drag, startPoint x: 671, startPoint y: 314, endPoint x: 572, endPoint y: 206, distance: 146.9
click at [572, 206] on div "Jacob Farny Tell Logan why this opportunity could be a good fit . If possible, …" at bounding box center [681, 282] width 228 height 198
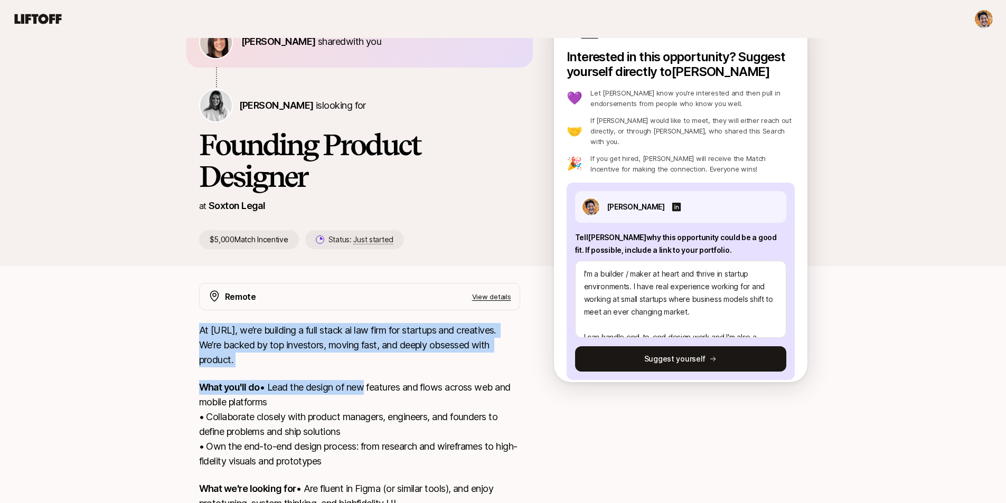
drag, startPoint x: 188, startPoint y: 324, endPoint x: 298, endPoint y: 408, distance: 138.7
click at [298, 407] on div "Remote View details At Soxton.Ai, we’re building a full stack ai law firm for s…" at bounding box center [503, 433] width 634 height 300
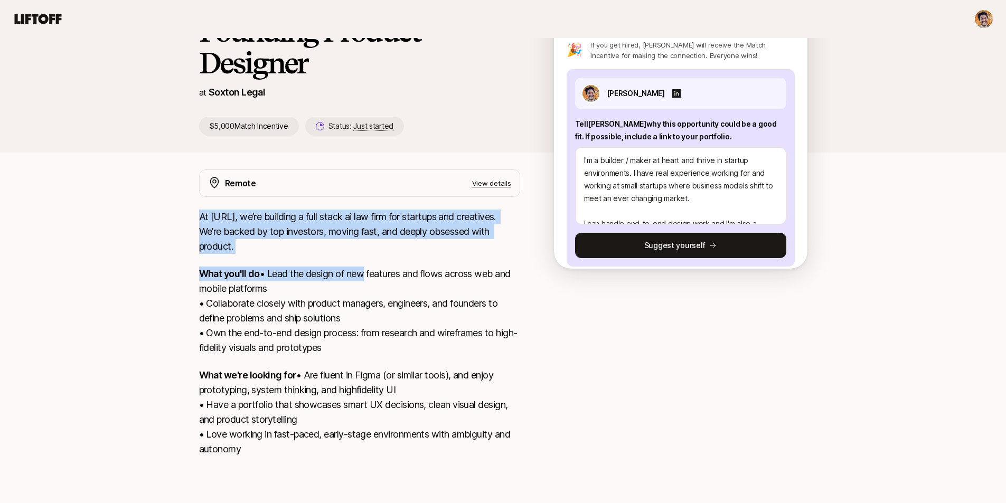
scroll to position [208, 0]
click at [254, 451] on p "What we're looking for • Are fluent in Figma (or similar tools), and enjoy prot…" at bounding box center [359, 412] width 321 height 89
copy div "At Soxton.Ai, we’re building a full stack ai law firm for startups and creative…"
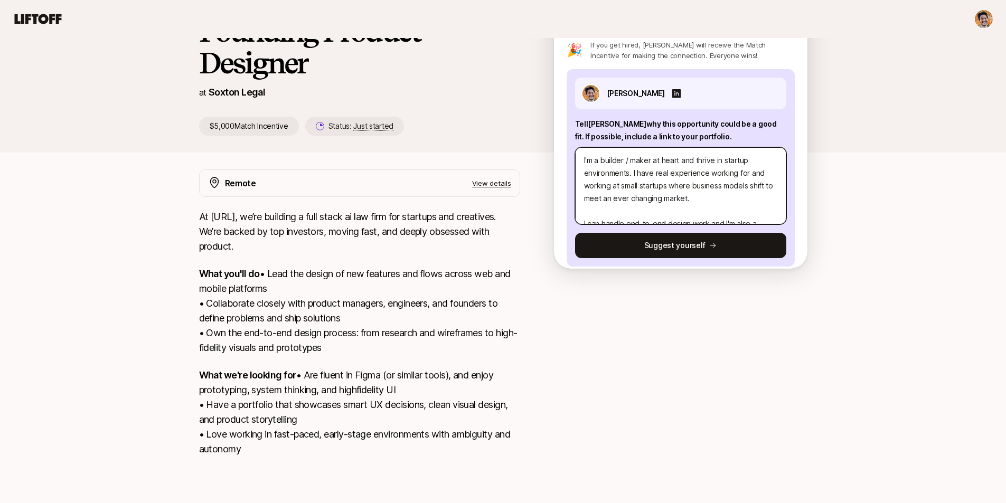
scroll to position [89, 0]
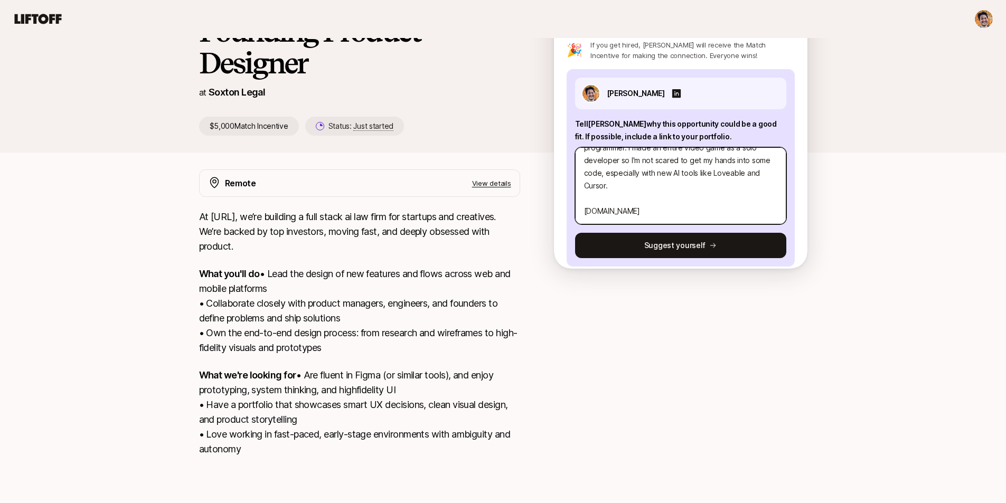
drag, startPoint x: 583, startPoint y: 121, endPoint x: 858, endPoint y: 255, distance: 306.0
click at [858, 255] on div "Eleanor Morgan shared with you Logan Brown is looking for Founding Product Desi…" at bounding box center [503, 190] width 1006 height 610
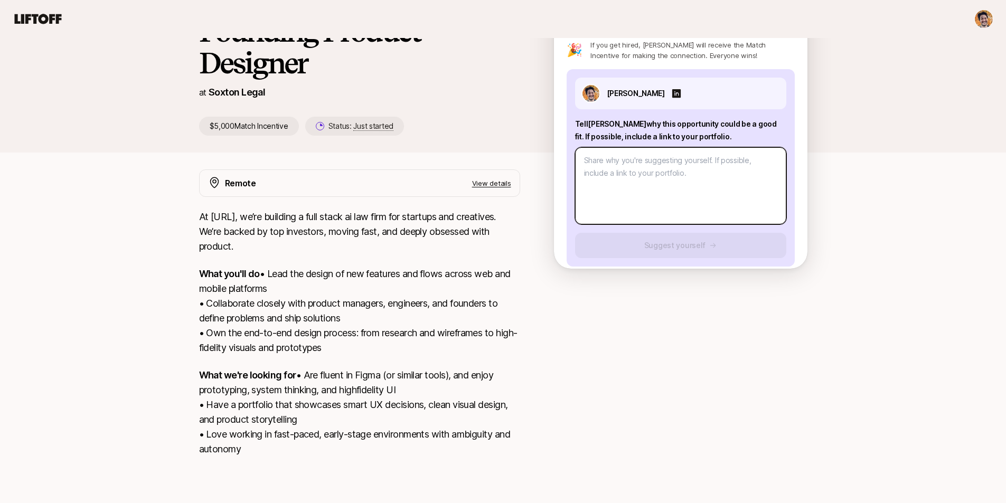
paste textarea "I think this role is a great fit because it blends my strengths as both a desig…"
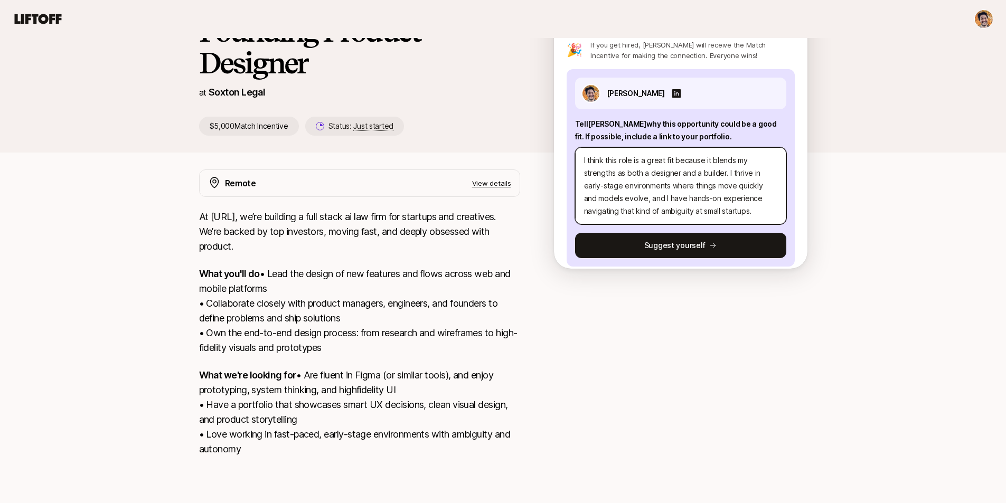
click at [608, 147] on textarea "I think this role is a great fit because it blends my strengths as both a desig…" at bounding box center [680, 185] width 211 height 77
click at [720, 147] on textarea "I'm a great fit for this role because it blends my strengths as both a designer…" at bounding box center [680, 185] width 211 height 77
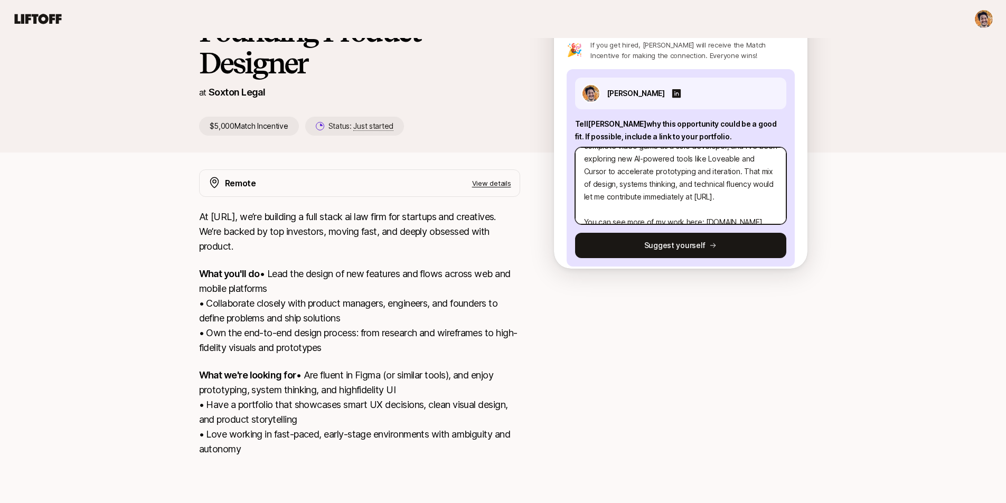
scroll to position [123, 0]
click at [684, 158] on textarea "I'm a great fit for this role because it blends my strengths as both a designer…" at bounding box center [680, 185] width 211 height 77
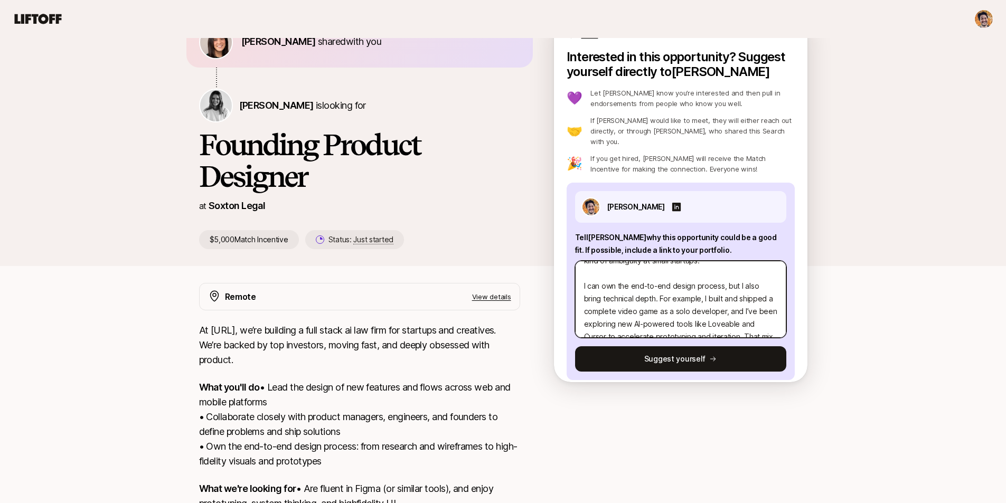
scroll to position [119, 0]
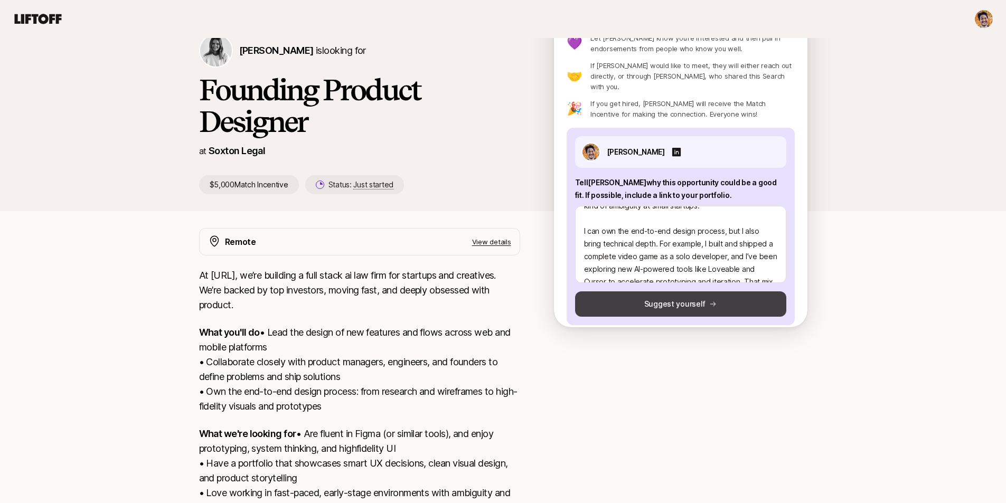
click at [710, 301] on icon at bounding box center [712, 304] width 7 height 7
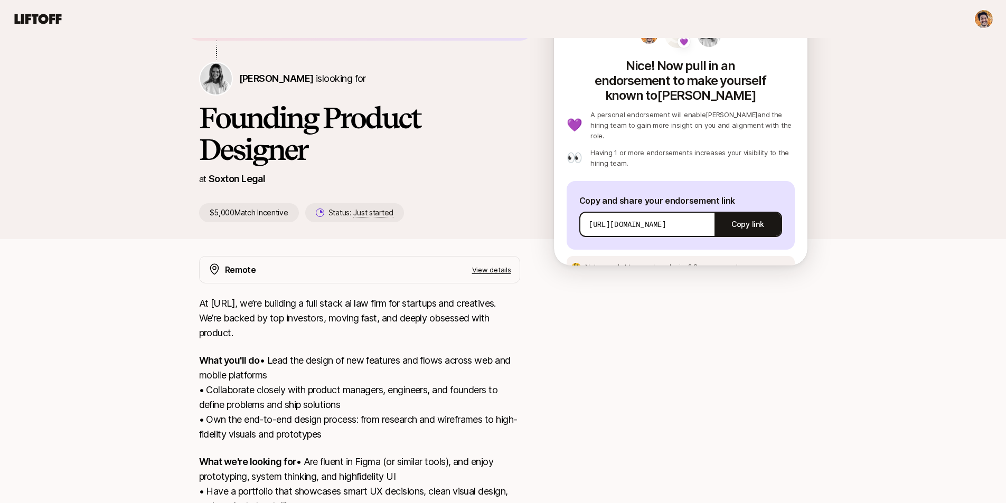
scroll to position [85, 0]
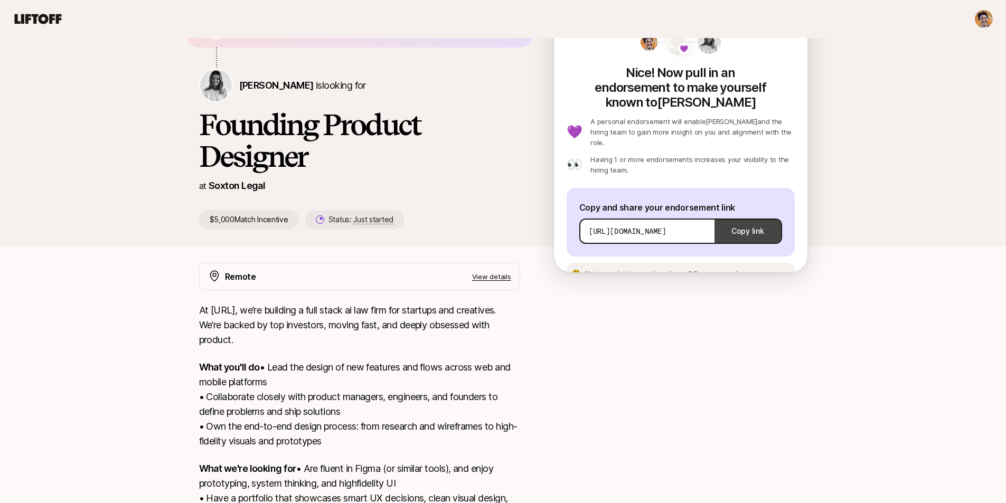
click at [733, 217] on button "Copy link" at bounding box center [748, 232] width 66 height 30
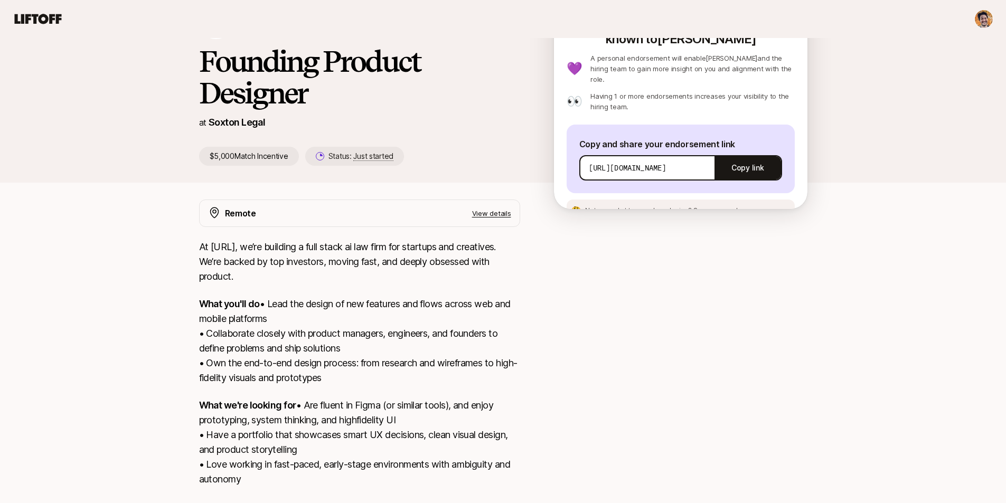
scroll to position [155, 0]
